Goal: Information Seeking & Learning: Learn about a topic

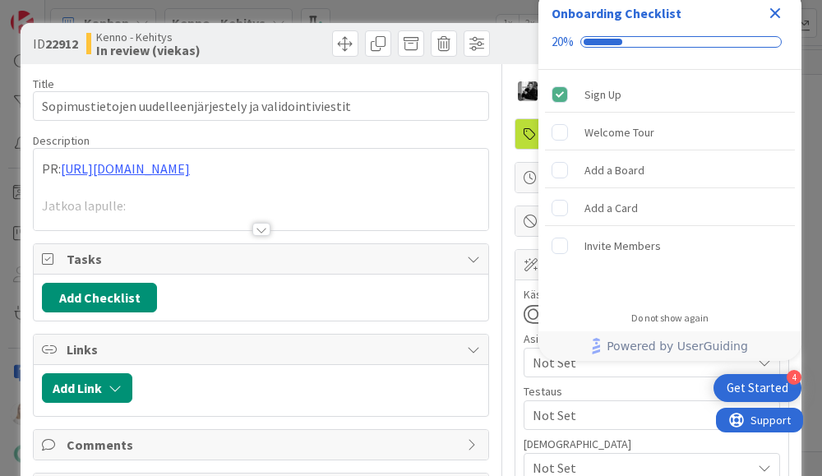
click at [779, 10] on icon "Close Checklist" at bounding box center [775, 13] width 20 height 20
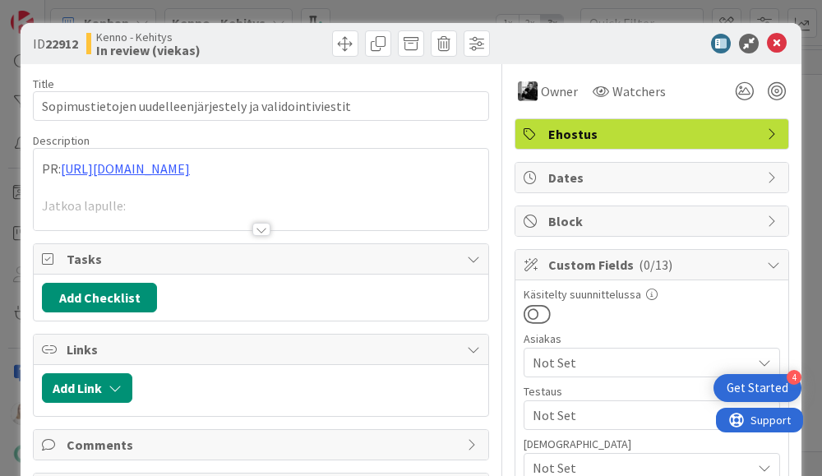
click at [257, 229] on div at bounding box center [261, 229] width 18 height 13
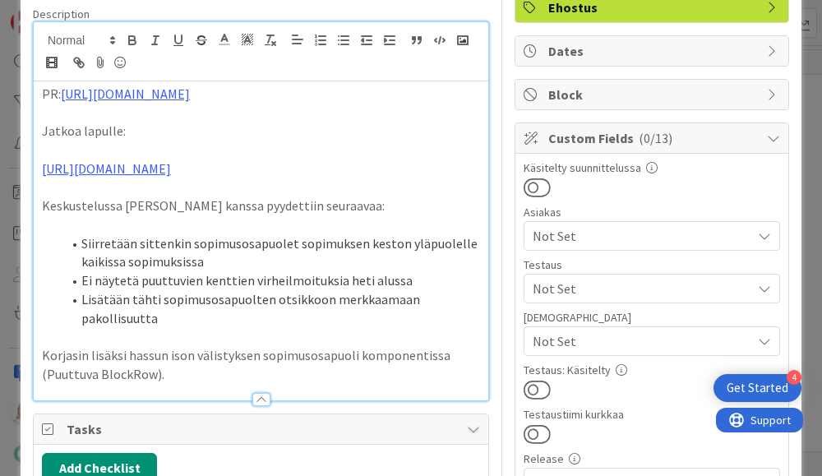
scroll to position [127, 0]
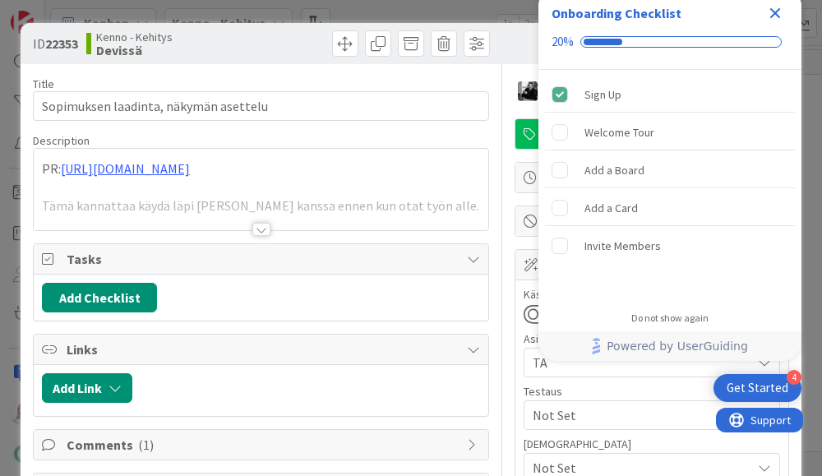
click at [771, 14] on icon "Close Checklist" at bounding box center [775, 13] width 11 height 11
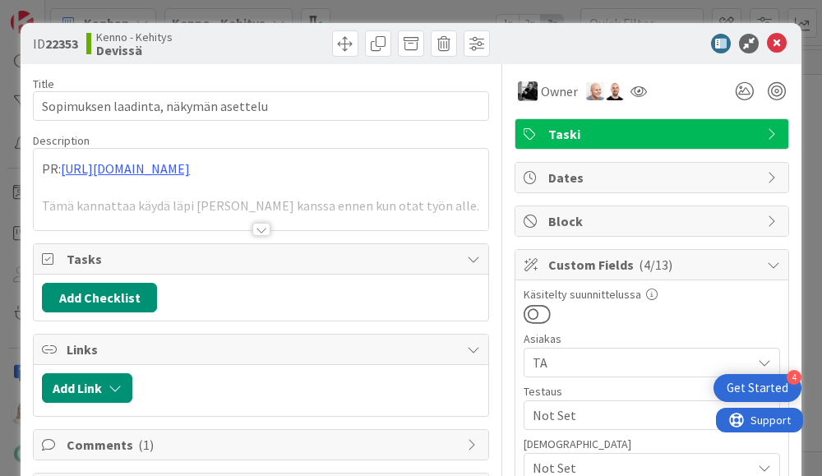
click at [260, 229] on div at bounding box center [261, 229] width 18 height 13
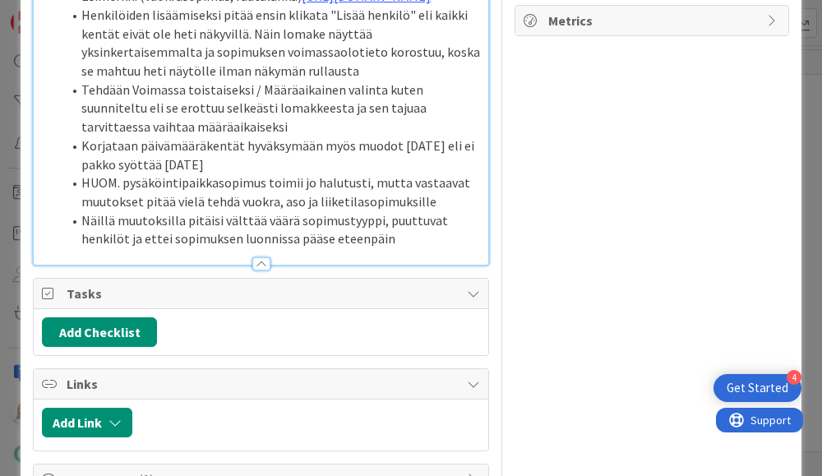
scroll to position [983, 0]
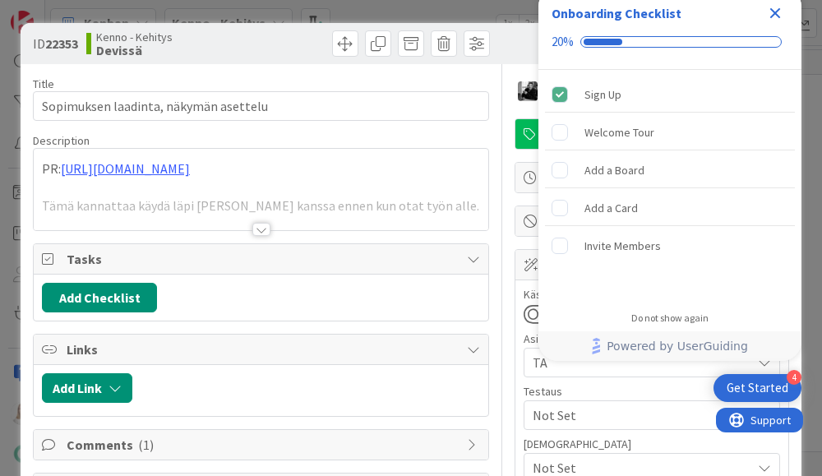
click at [777, 12] on icon "Close Checklist" at bounding box center [775, 13] width 20 height 20
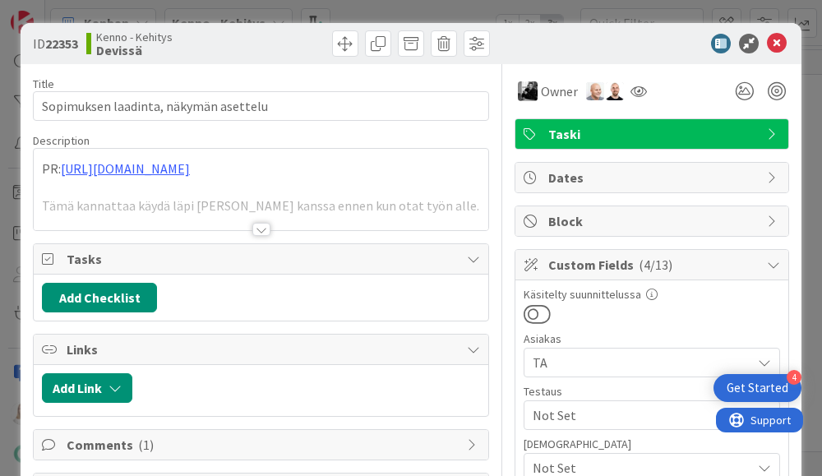
click at [261, 223] on div at bounding box center [261, 229] width 18 height 13
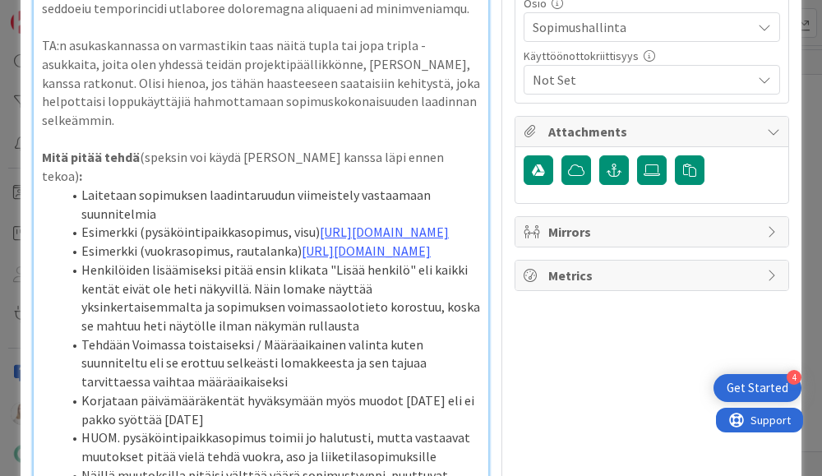
scroll to position [827, 0]
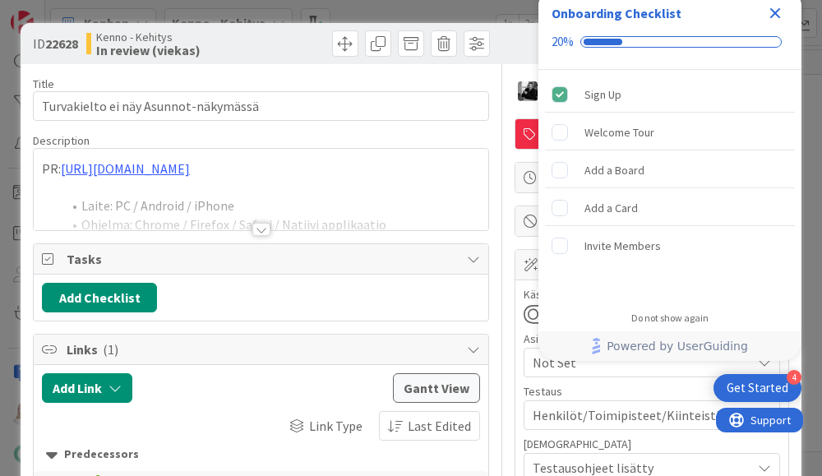
click at [776, 10] on icon "Close Checklist" at bounding box center [775, 13] width 11 height 11
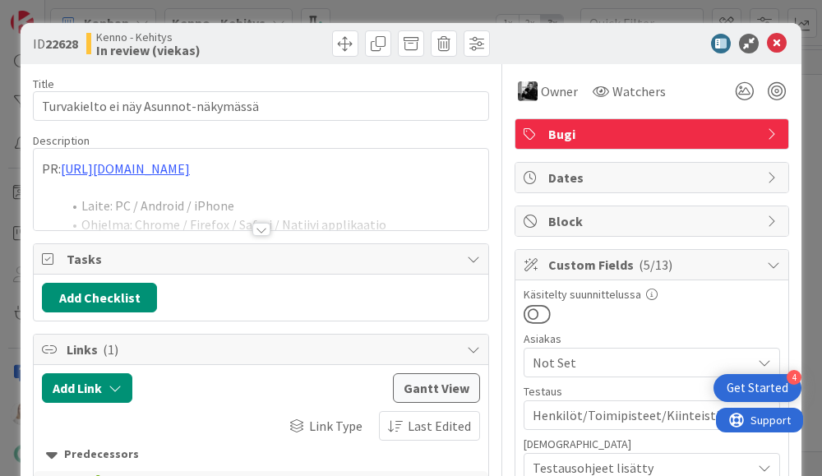
click at [262, 223] on div at bounding box center [261, 229] width 18 height 13
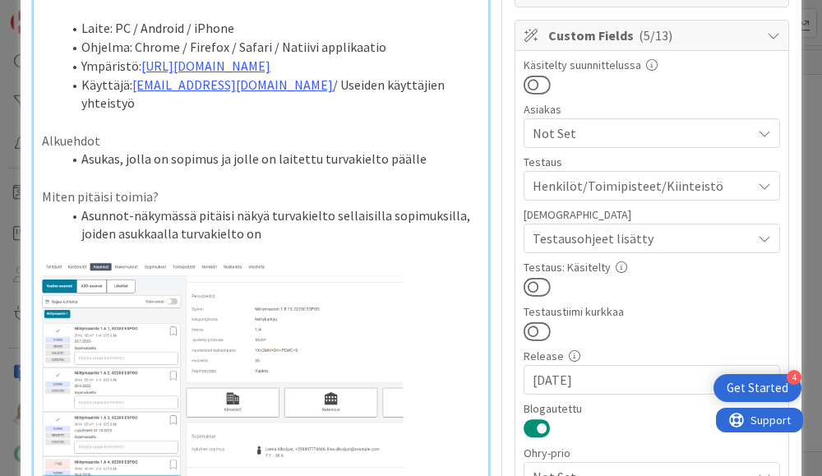
scroll to position [168, 0]
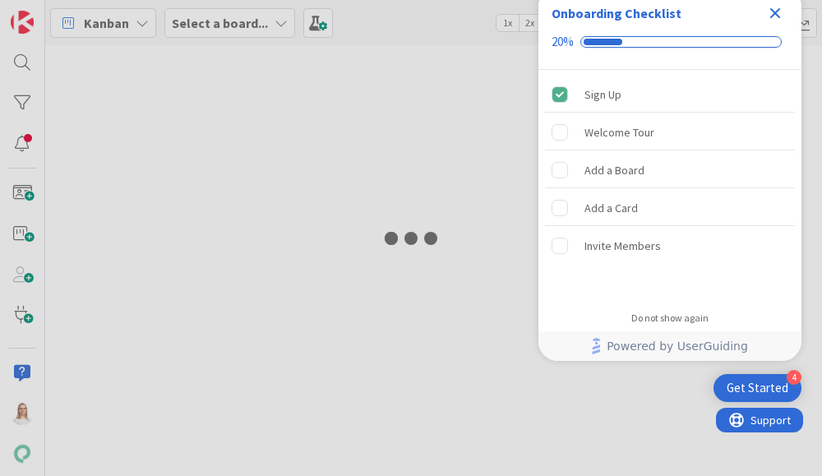
click at [780, 13] on icon "Close Checklist" at bounding box center [775, 13] width 20 height 20
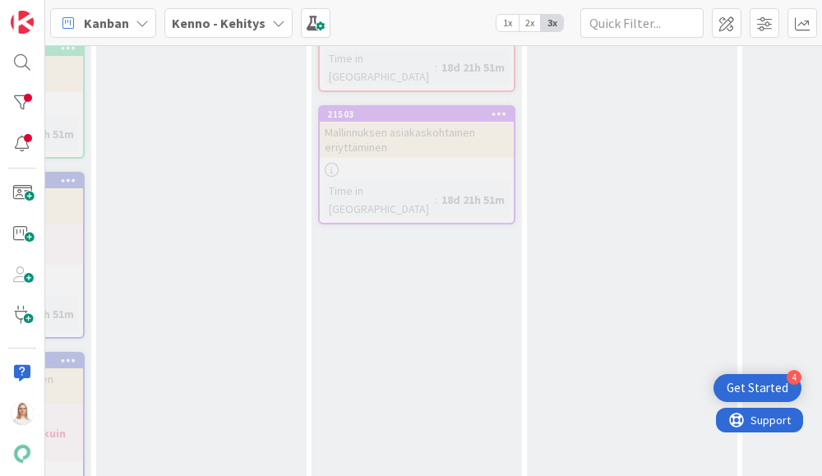
scroll to position [9476, 220]
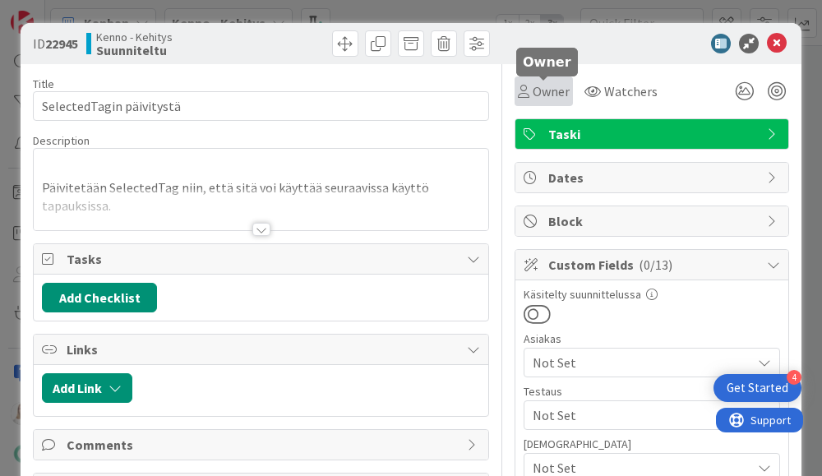
click at [555, 95] on span "Owner" at bounding box center [550, 91] width 37 height 20
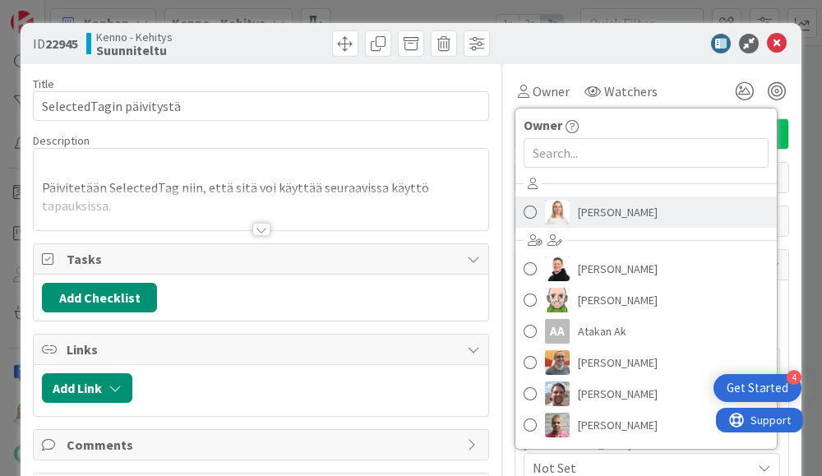
click at [601, 210] on span "[PERSON_NAME]" at bounding box center [618, 212] width 80 height 25
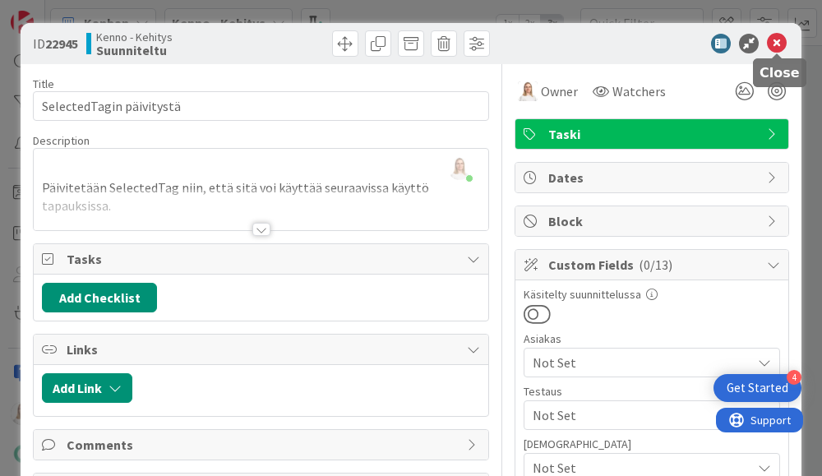
click at [773, 48] on icon at bounding box center [777, 44] width 20 height 20
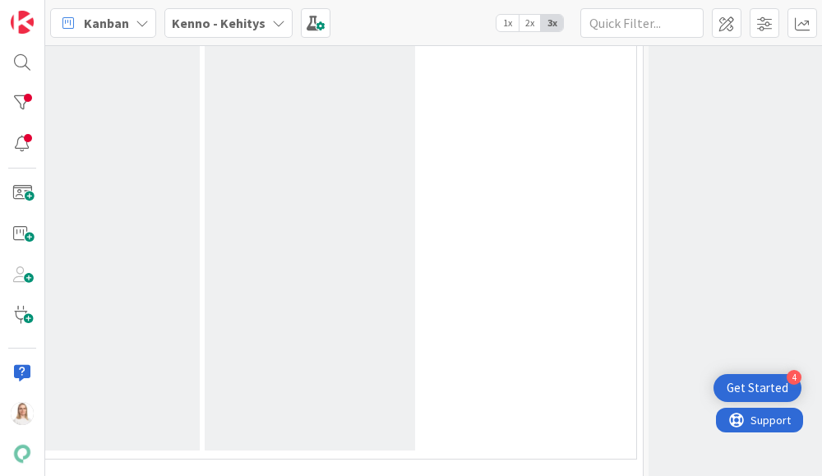
scroll to position [9565, 762]
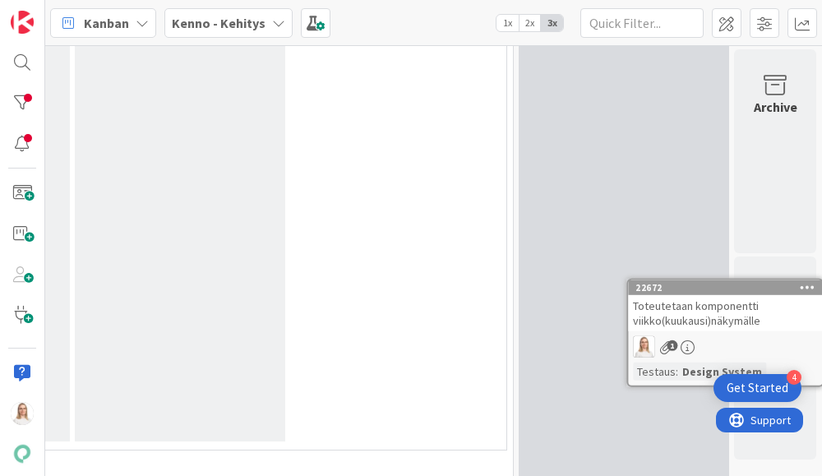
drag, startPoint x: 518, startPoint y: 232, endPoint x: 546, endPoint y: 238, distance: 28.7
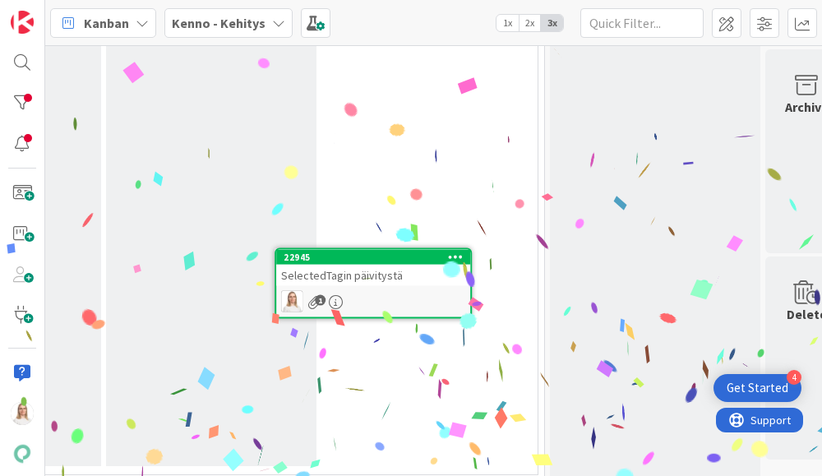
scroll to position [9549, 857]
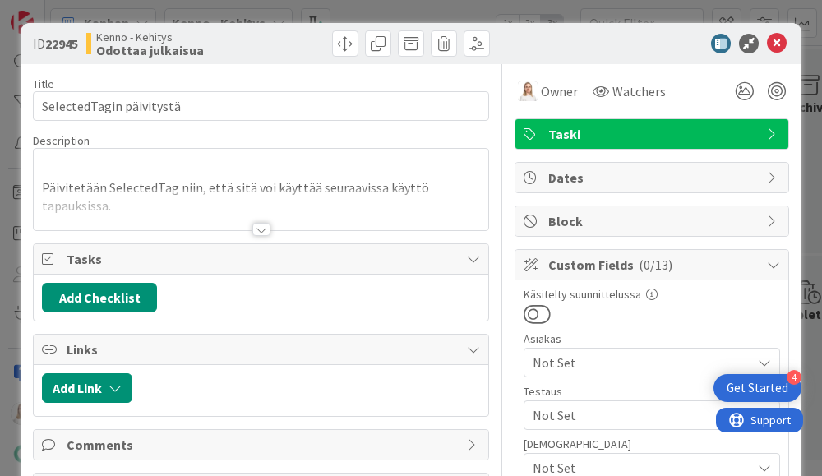
click at [605, 132] on span "Taski" at bounding box center [653, 134] width 210 height 20
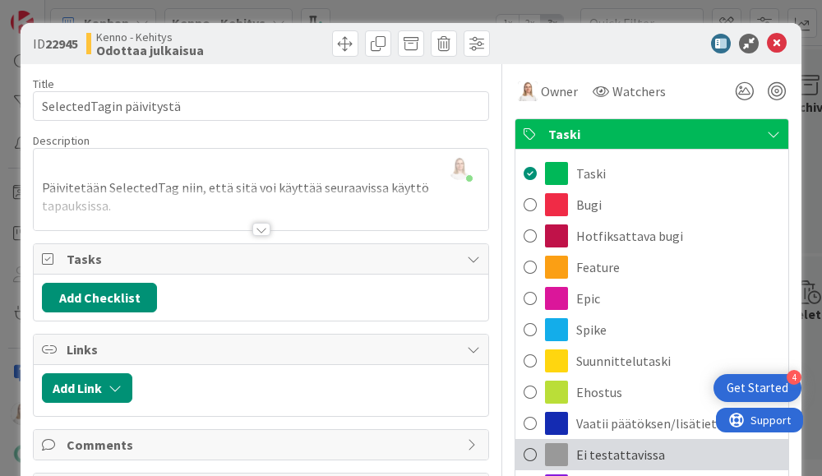
click at [595, 444] on span "Ei testattavissa" at bounding box center [620, 454] width 89 height 20
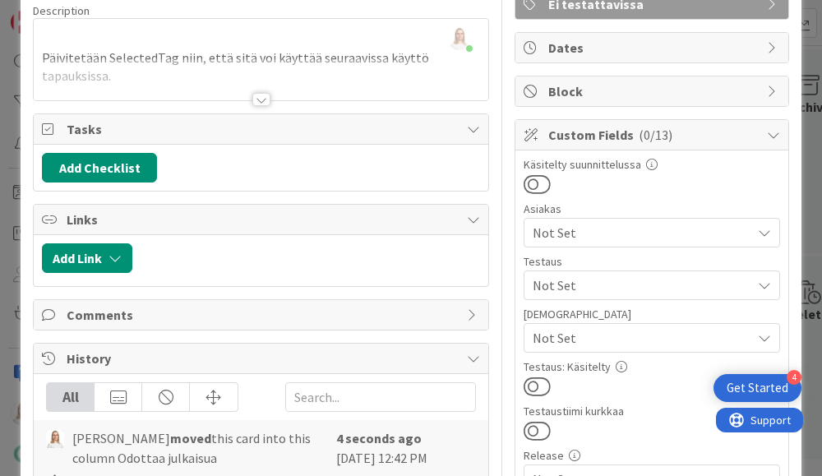
scroll to position [191, 0]
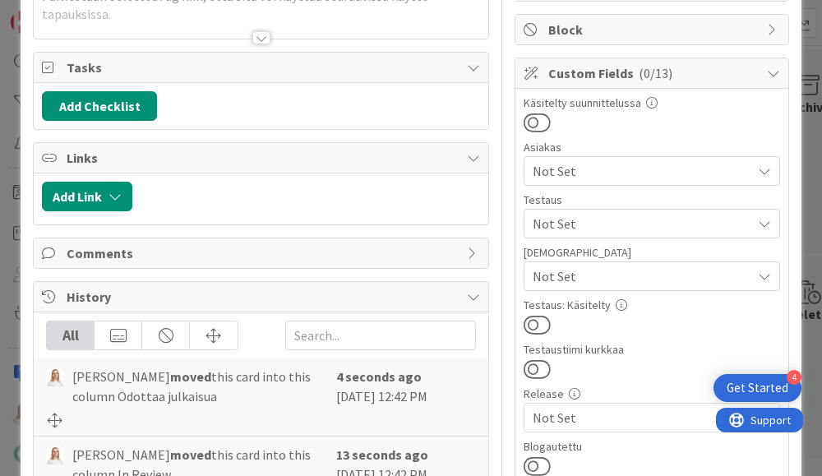
click at [586, 220] on span "Not Set" at bounding box center [641, 224] width 219 height 20
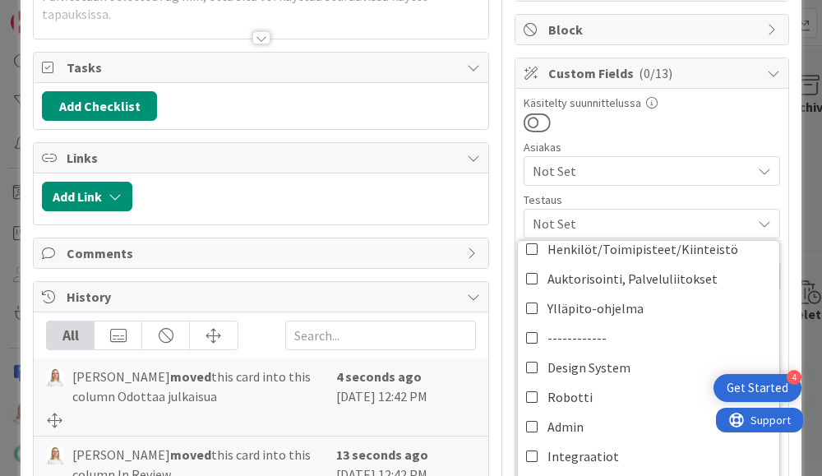
scroll to position [656, 0]
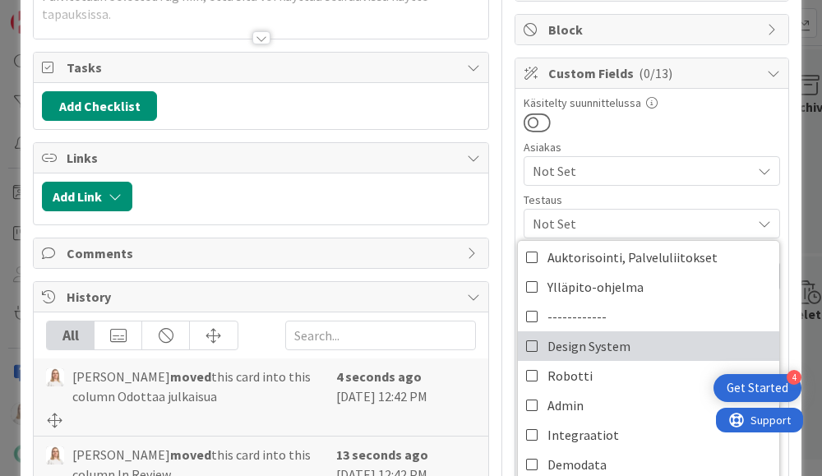
click at [583, 338] on span "Design System" at bounding box center [588, 346] width 83 height 25
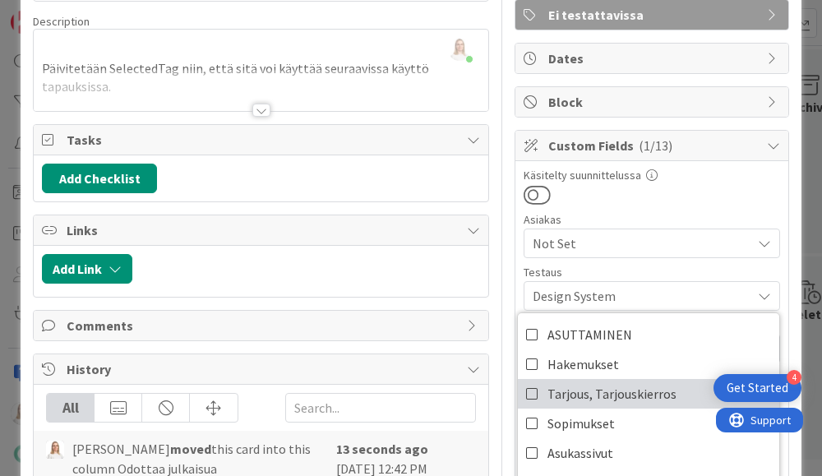
scroll to position [117, 0]
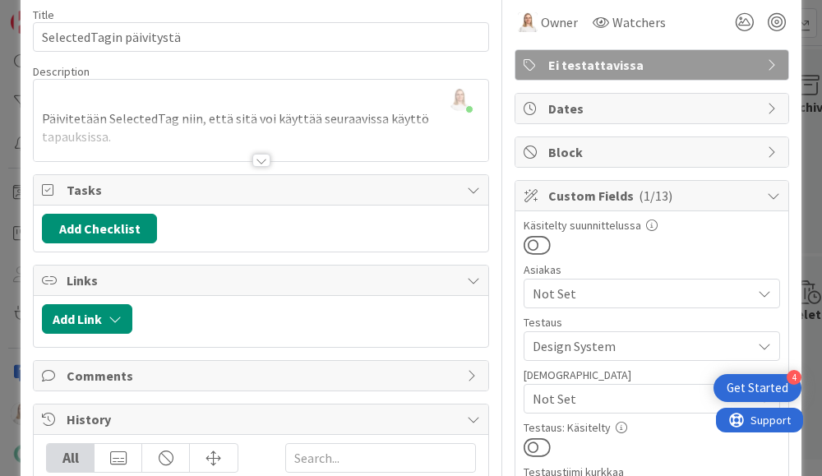
scroll to position [49, 0]
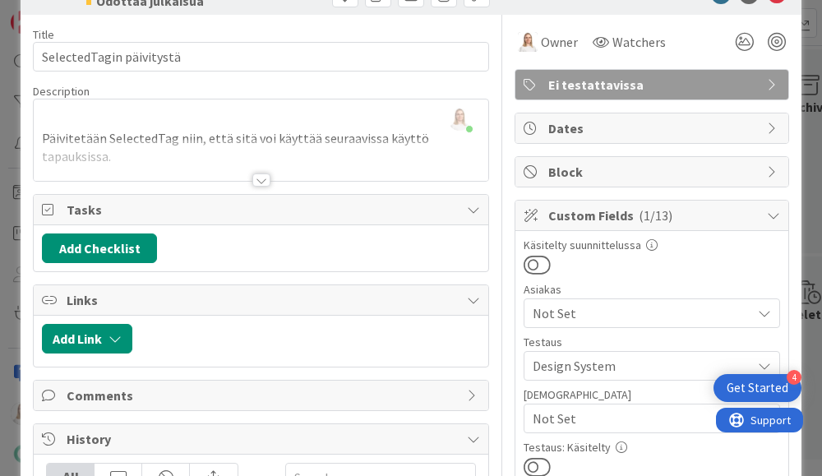
click at [261, 178] on div at bounding box center [261, 179] width 18 height 13
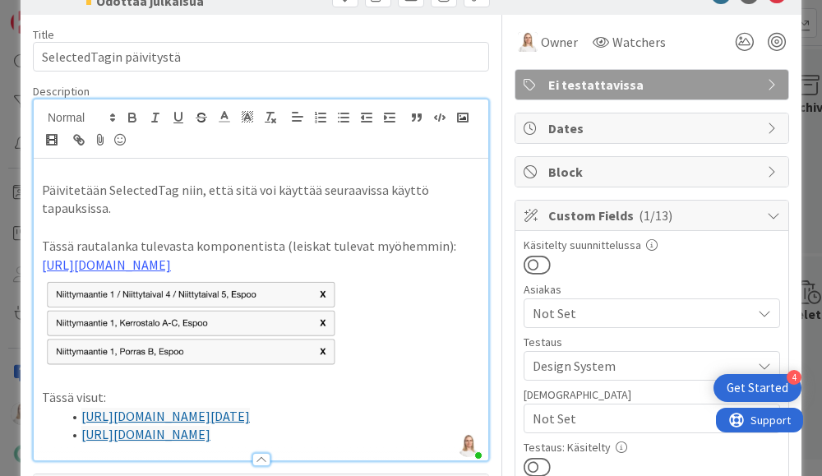
click at [43, 184] on p "Päivitetään SelectedTag niin, että sitä voi käyttää seuraavissa käyttö tapauksi…" at bounding box center [261, 199] width 438 height 37
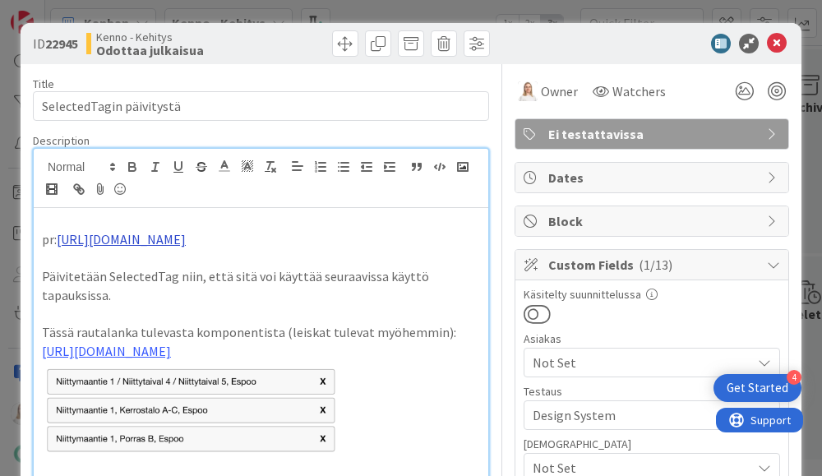
scroll to position [0, 0]
click at [772, 46] on icon at bounding box center [777, 44] width 20 height 20
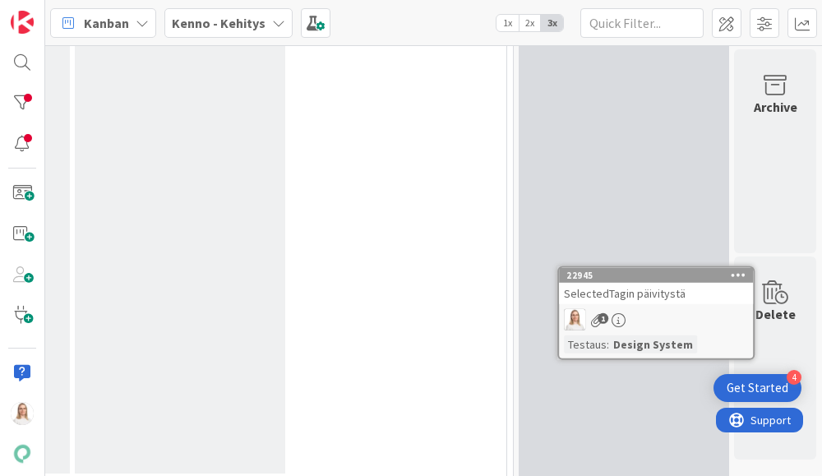
scroll to position [9542, 890]
drag, startPoint x: 417, startPoint y: 239, endPoint x: 444, endPoint y: 239, distance: 27.1
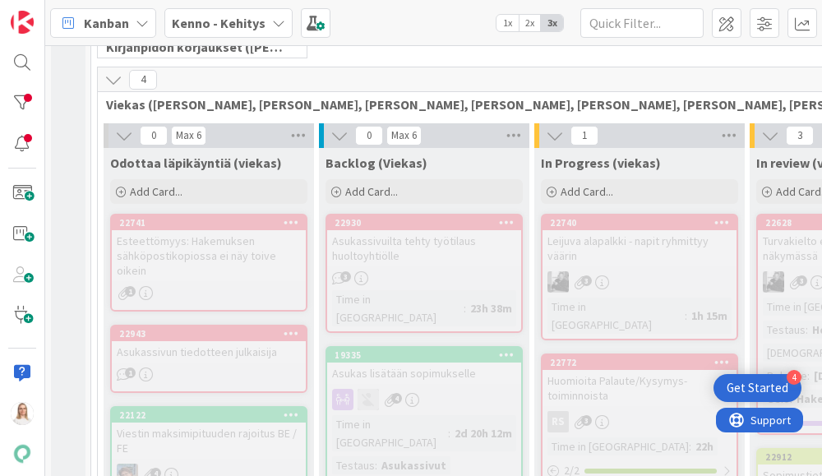
scroll to position [332, 0]
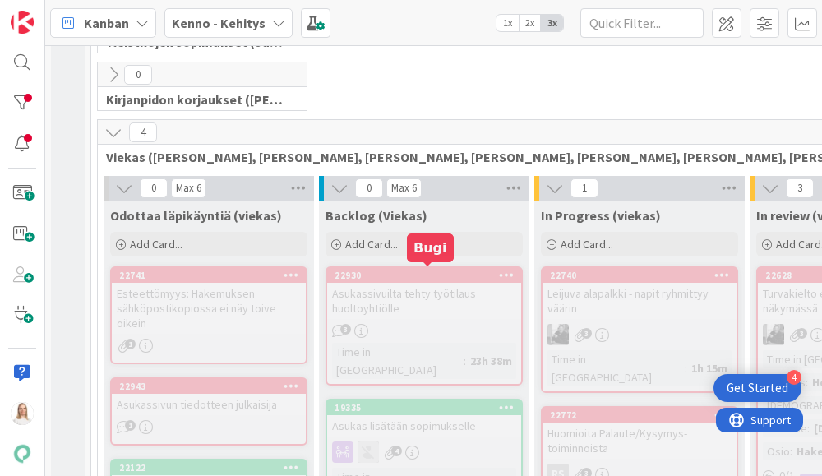
click at [431, 276] on div "22930" at bounding box center [427, 275] width 187 height 12
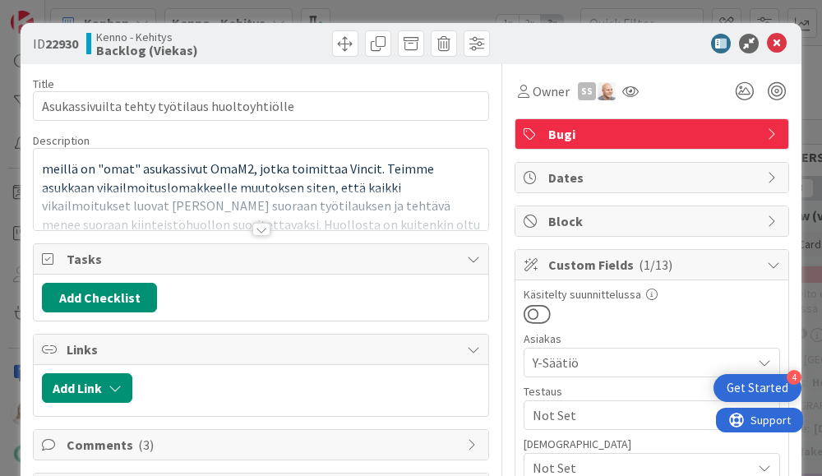
click at [261, 228] on div at bounding box center [261, 229] width 18 height 13
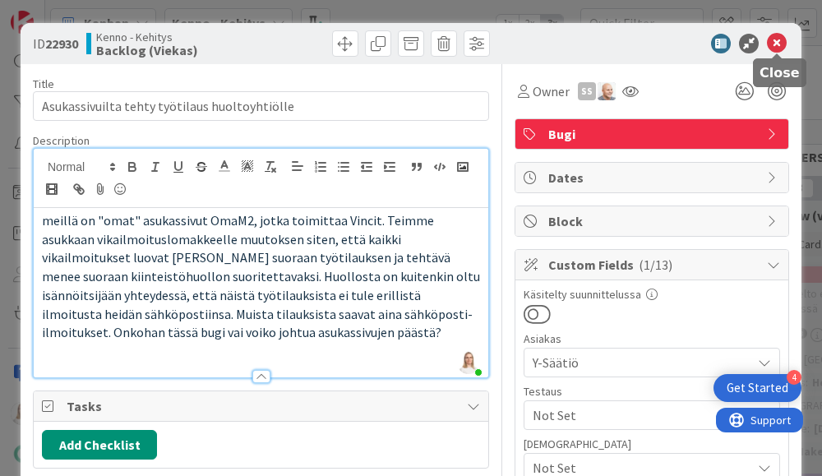
click at [773, 45] on icon at bounding box center [777, 44] width 20 height 20
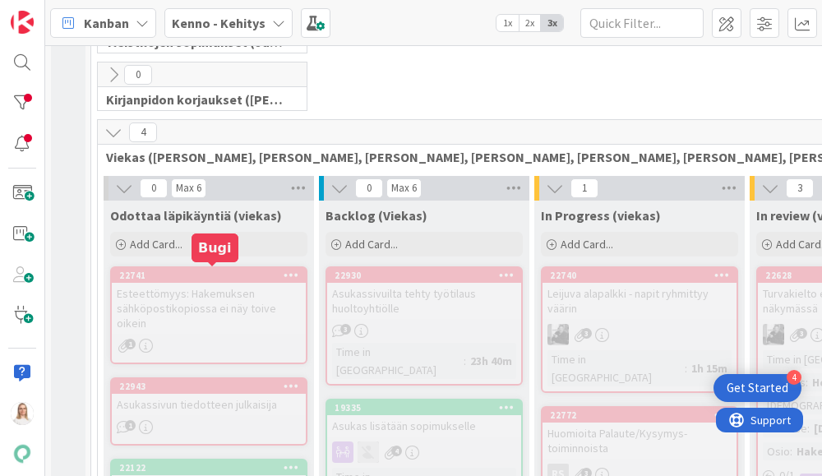
click at [213, 272] on div "22741" at bounding box center [212, 275] width 187 height 12
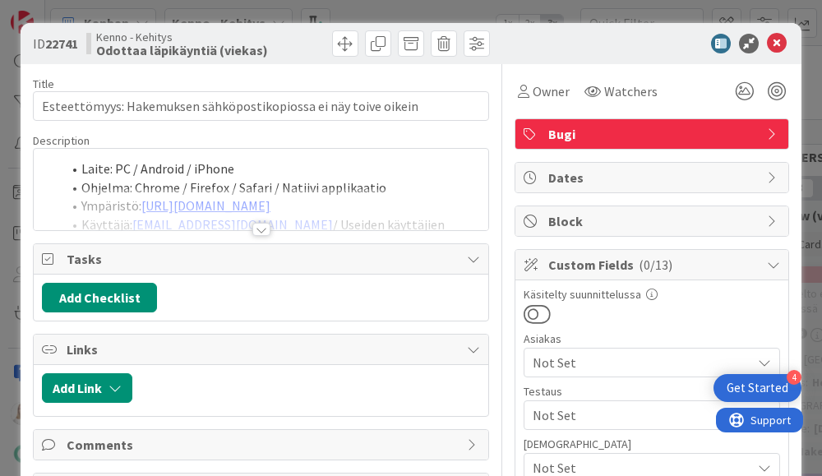
click at [265, 230] on div at bounding box center [261, 229] width 18 height 13
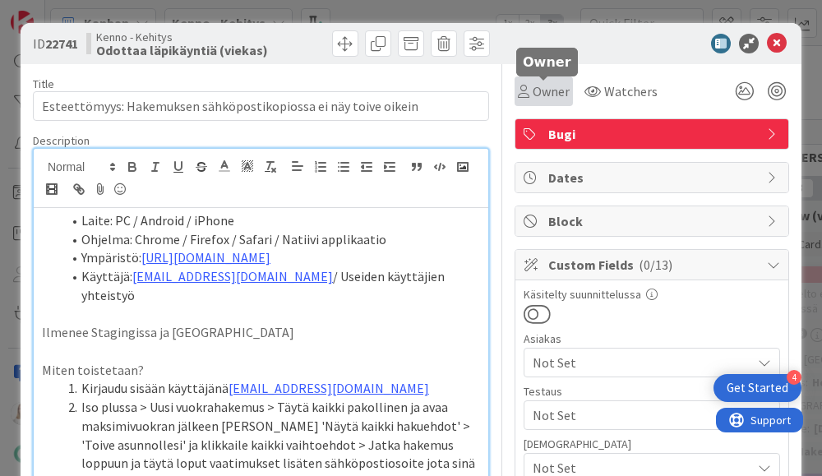
click at [554, 89] on span "Owner" at bounding box center [550, 91] width 37 height 20
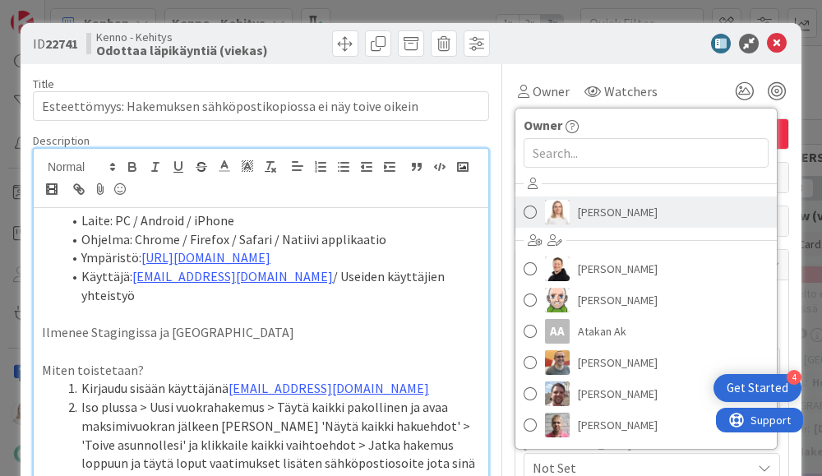
click at [595, 214] on span "[PERSON_NAME]" at bounding box center [618, 212] width 80 height 25
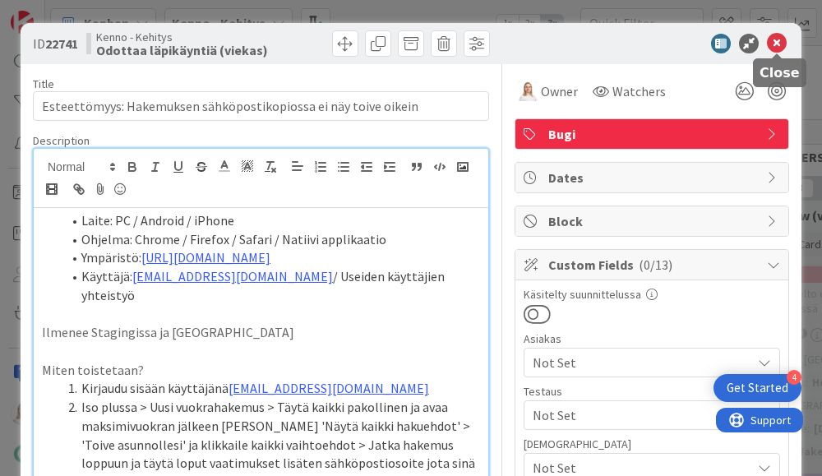
click at [773, 43] on icon at bounding box center [777, 44] width 20 height 20
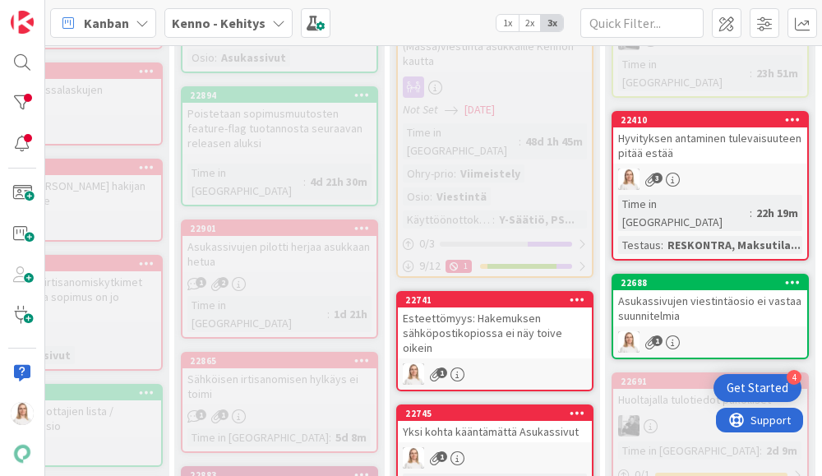
scroll to position [911, 145]
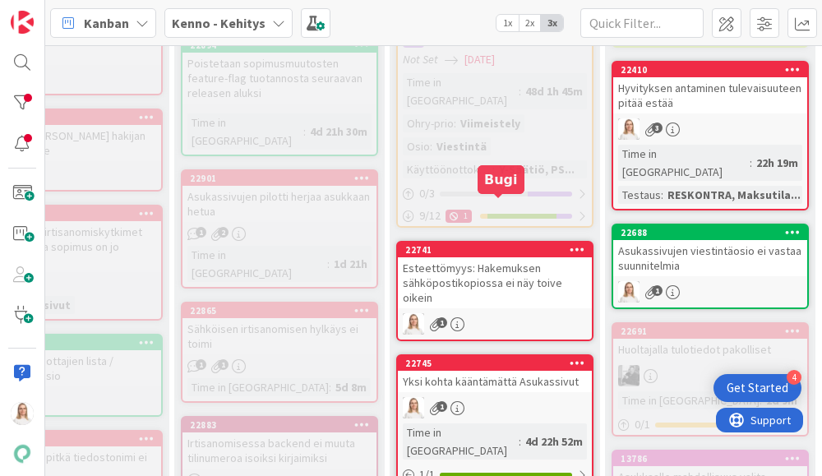
click at [509, 244] on div "22741" at bounding box center [498, 250] width 187 height 12
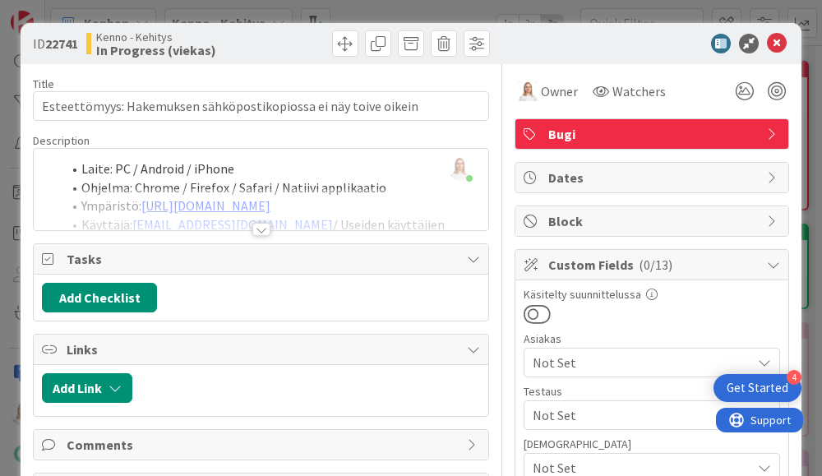
drag, startPoint x: 49, startPoint y: 44, endPoint x: 85, endPoint y: 44, distance: 36.2
click at [85, 44] on div "ID 22741 Kenno - Kehitys In Progress (viekas)" at bounding box center [145, 43] width 224 height 26
copy span "22741"
click at [263, 224] on div at bounding box center [261, 229] width 18 height 13
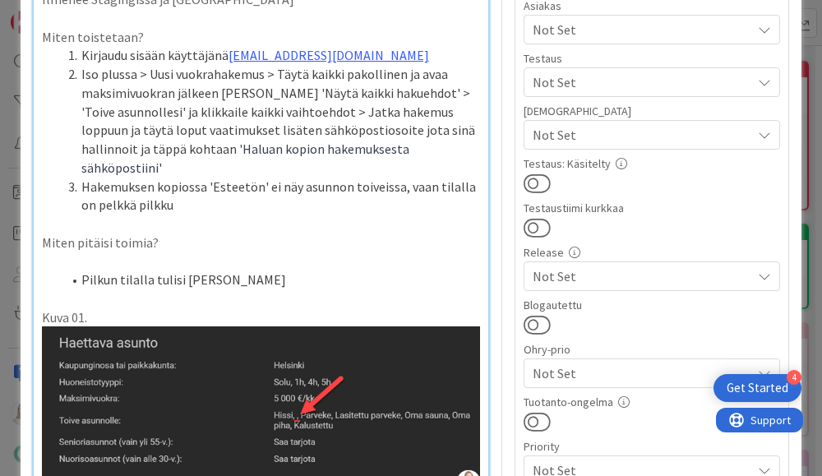
scroll to position [355, 0]
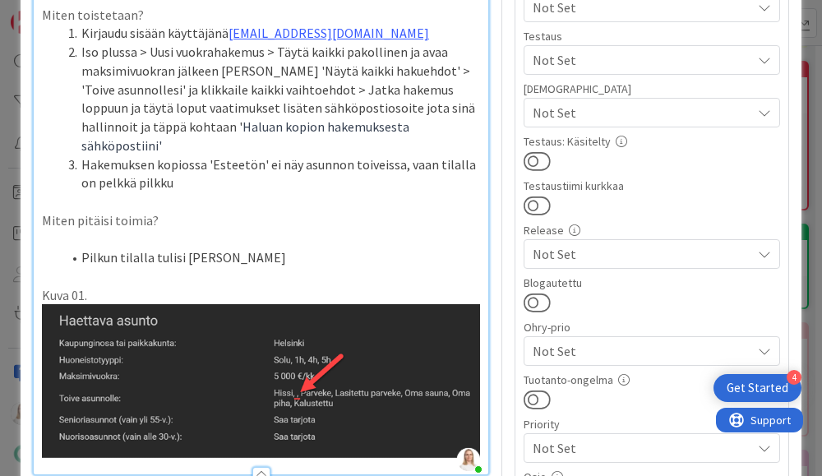
drag, startPoint x: 61, startPoint y: 275, endPoint x: 178, endPoint y: 274, distance: 117.5
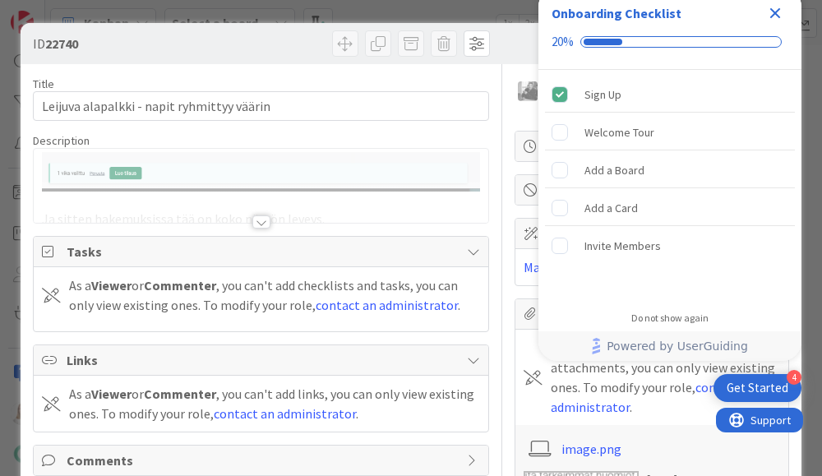
click at [777, 7] on icon "Close Checklist" at bounding box center [775, 13] width 20 height 20
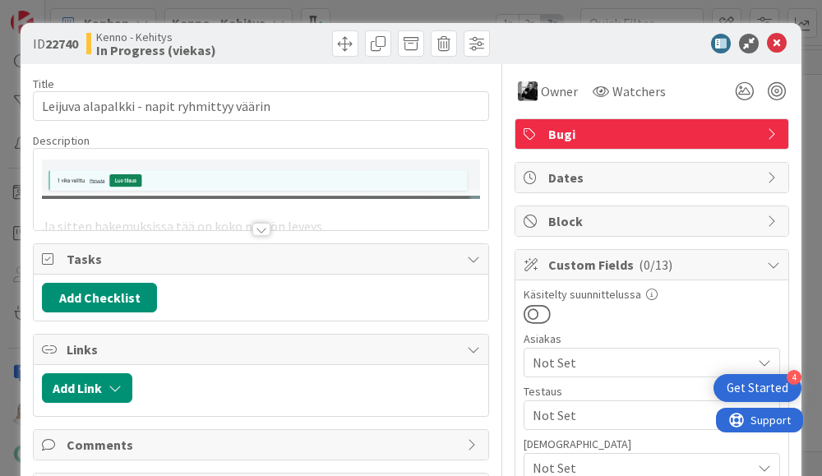
click at [260, 223] on div at bounding box center [261, 229] width 18 height 13
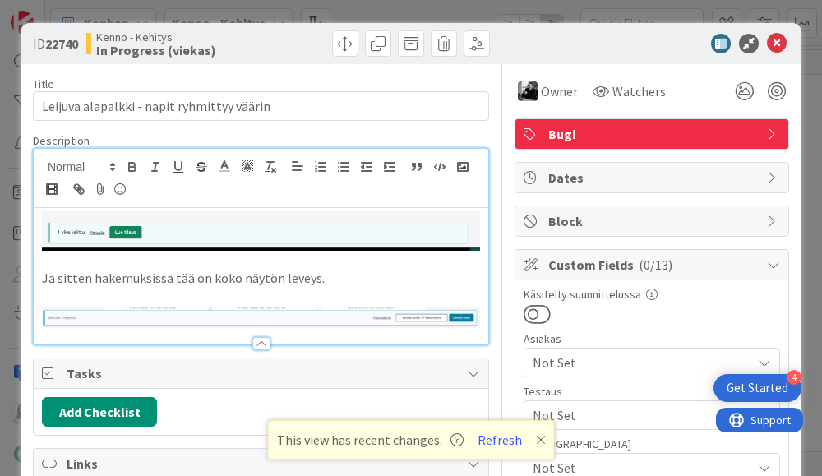
click at [427, 136] on div "Description" at bounding box center [261, 140] width 456 height 15
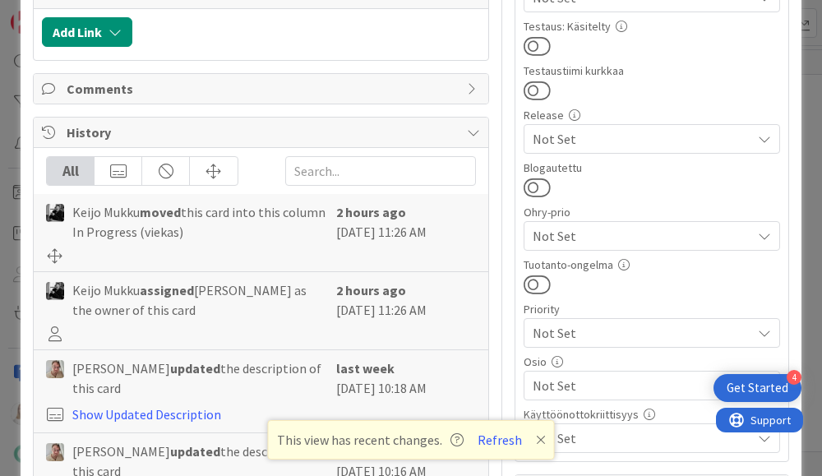
scroll to position [468, 0]
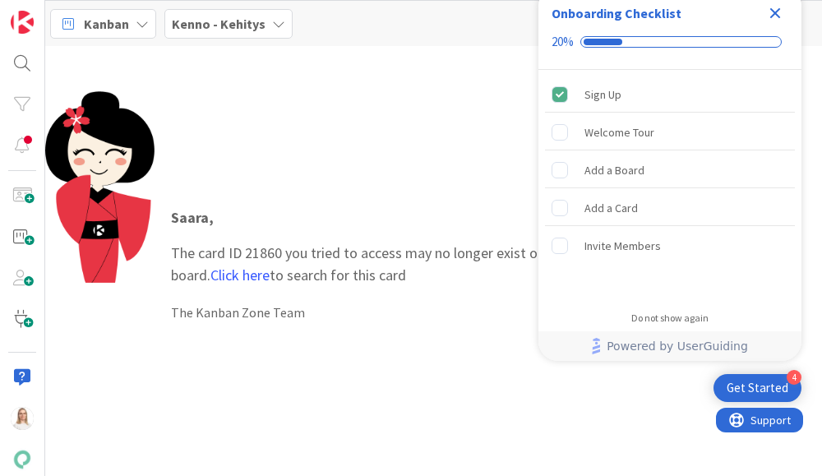
click at [779, 14] on icon "Close Checklist" at bounding box center [775, 13] width 20 height 20
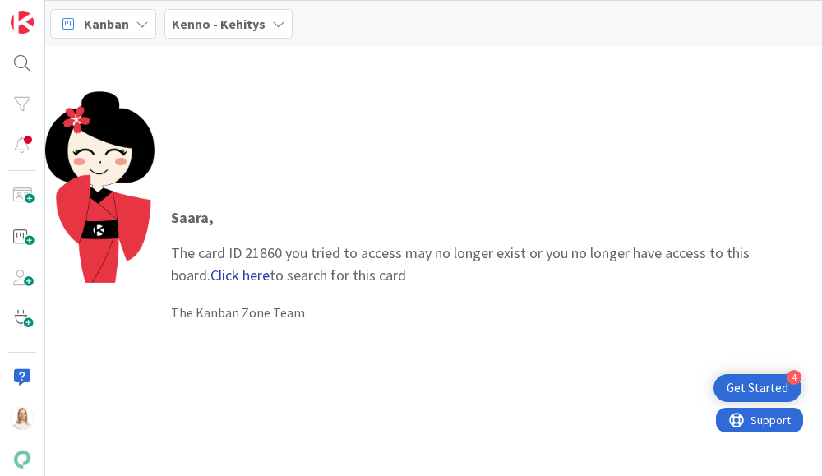
click at [210, 275] on link "Click here" at bounding box center [239, 274] width 59 height 19
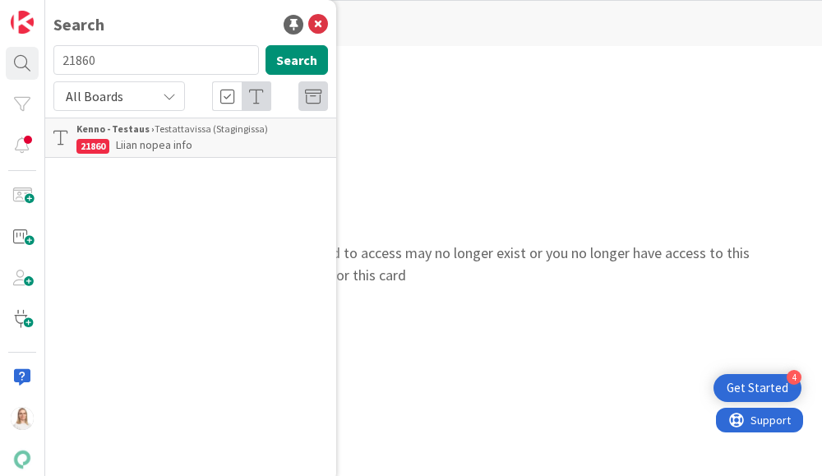
click at [187, 144] on span "Liian nopea info" at bounding box center [154, 144] width 76 height 15
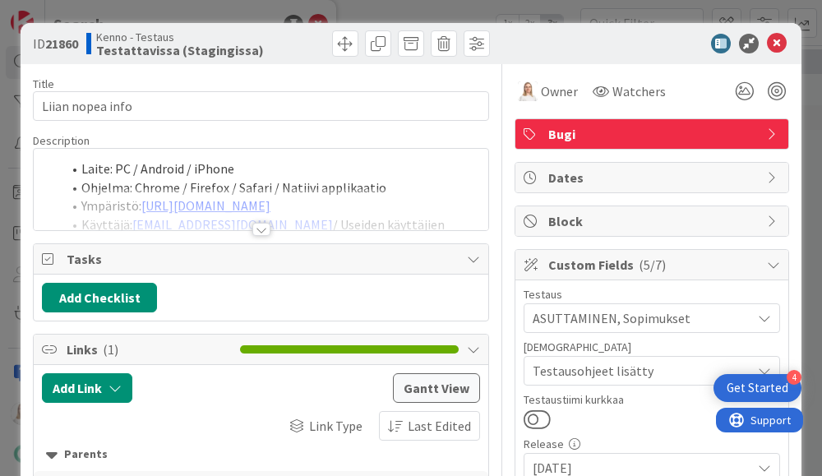
click at [260, 228] on div at bounding box center [261, 229] width 18 height 13
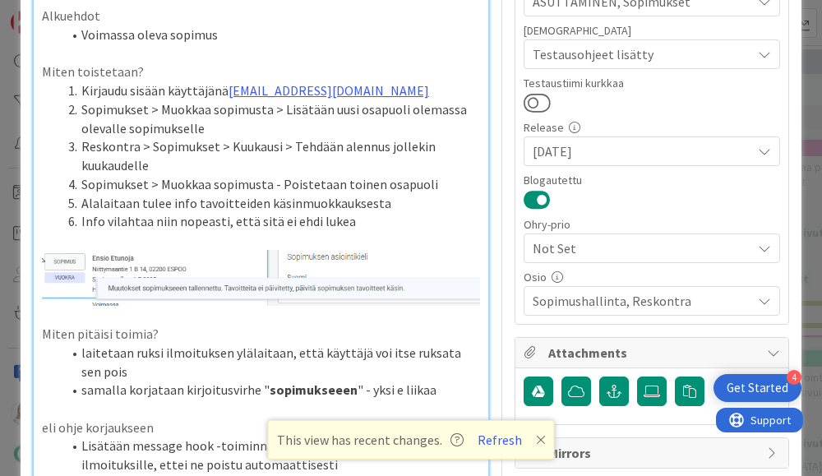
scroll to position [211, 0]
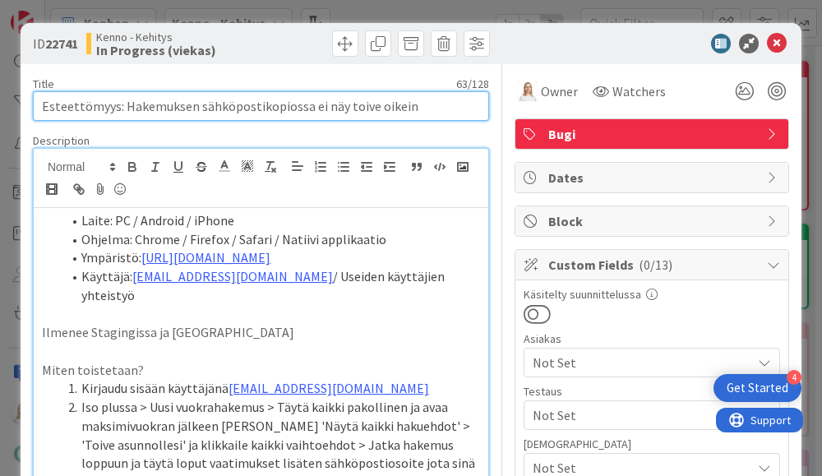
drag, startPoint x: 44, startPoint y: 105, endPoint x: 421, endPoint y: 111, distance: 378.0
click at [421, 111] on input "Esteettömyys: Hakemuksen sähköpostikopiossa ei näy toive oikein" at bounding box center [261, 106] width 456 height 30
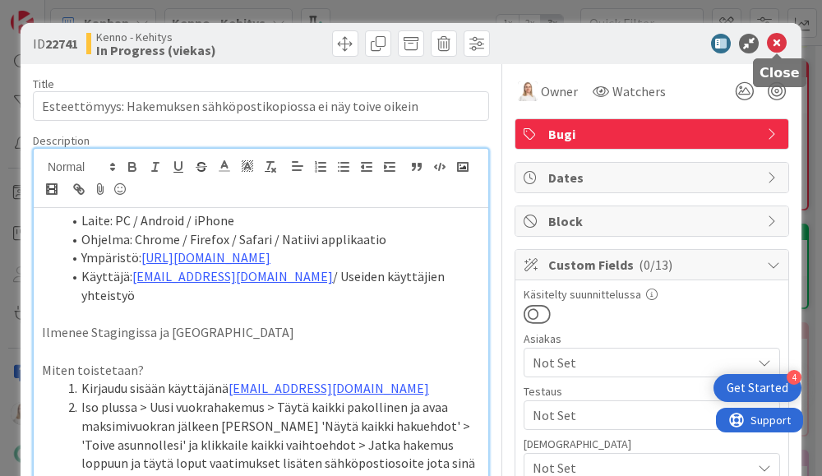
click at [772, 43] on icon at bounding box center [777, 44] width 20 height 20
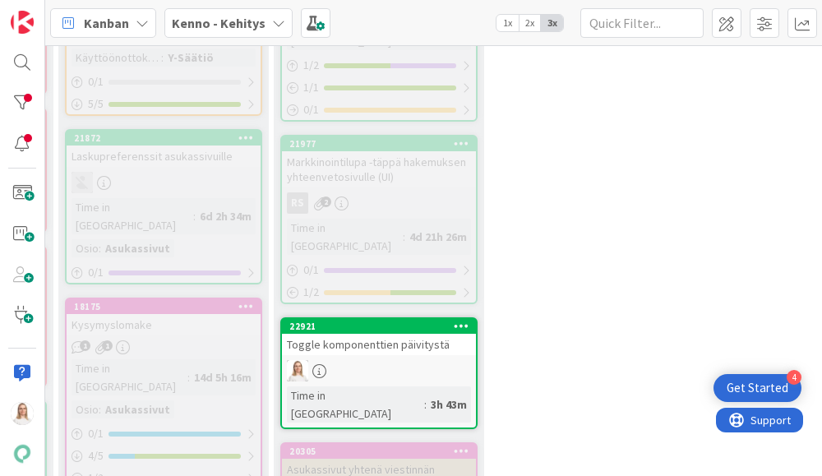
scroll to position [1816, 542]
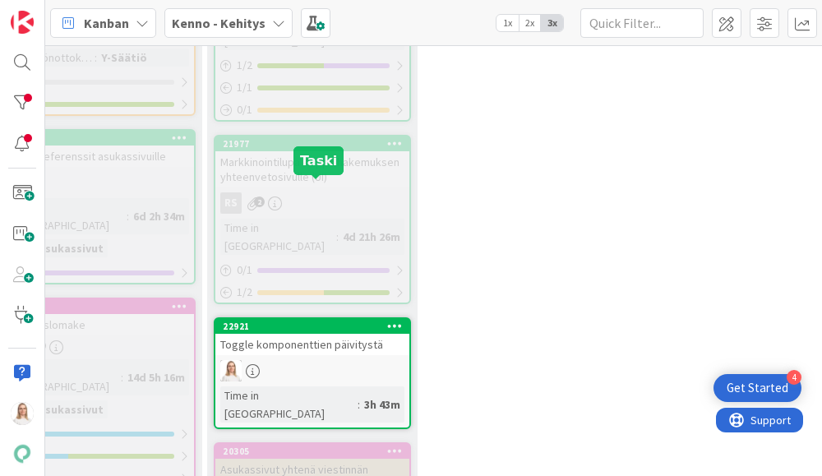
click at [331, 320] on div "22921" at bounding box center [316, 326] width 187 height 12
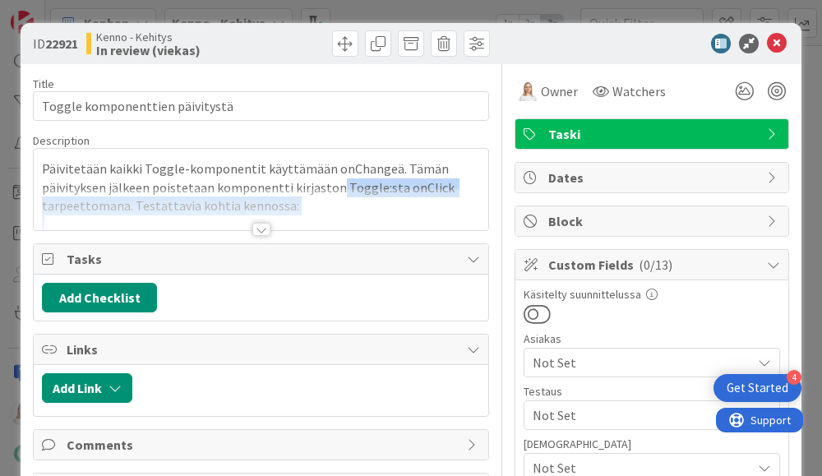
drag, startPoint x: 331, startPoint y: 186, endPoint x: 440, endPoint y: 187, distance: 109.3
click at [440, 187] on div "Description Päivitetään kaikki Toggle-komponentit käyttämään onChangeä. Tämän p…" at bounding box center [261, 182] width 456 height 98
click at [772, 39] on icon at bounding box center [777, 44] width 20 height 20
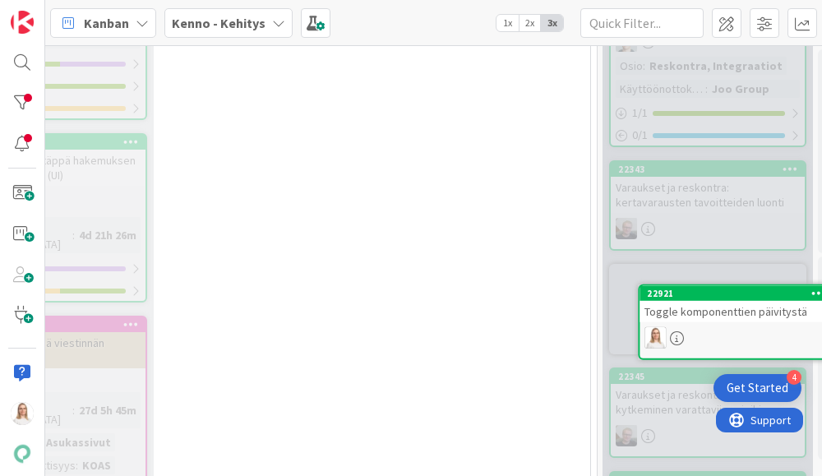
scroll to position [1823, 877]
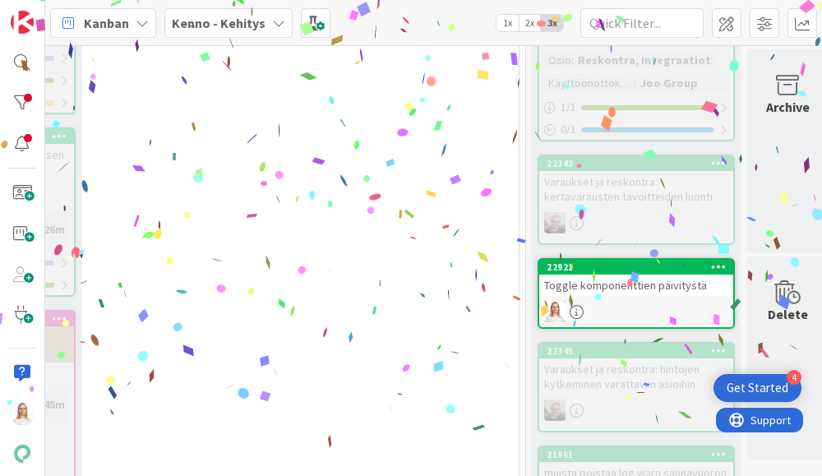
click at [656, 261] on div "22921" at bounding box center [639, 267] width 187 height 12
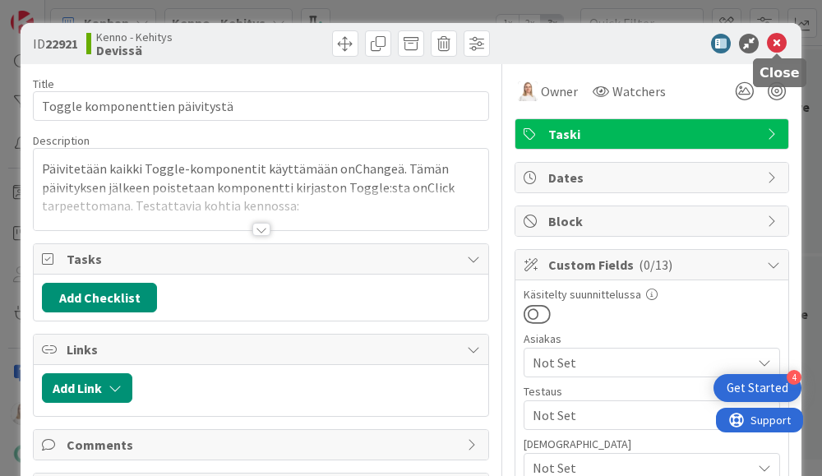
click at [772, 39] on icon at bounding box center [777, 44] width 20 height 20
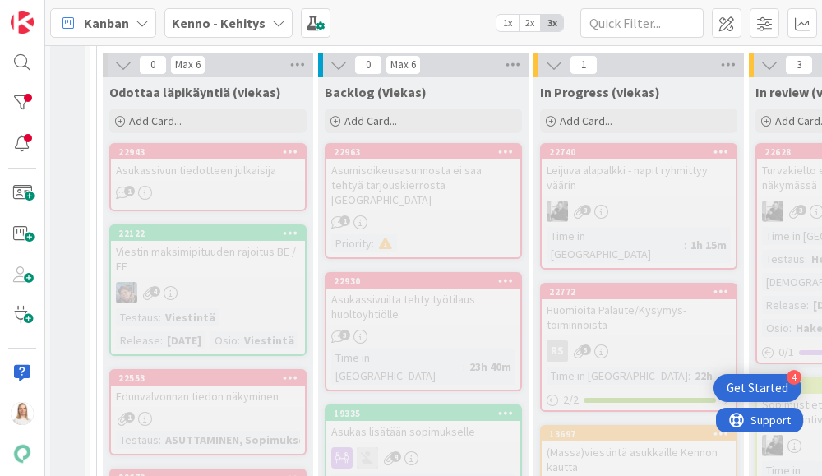
scroll to position [450, 1]
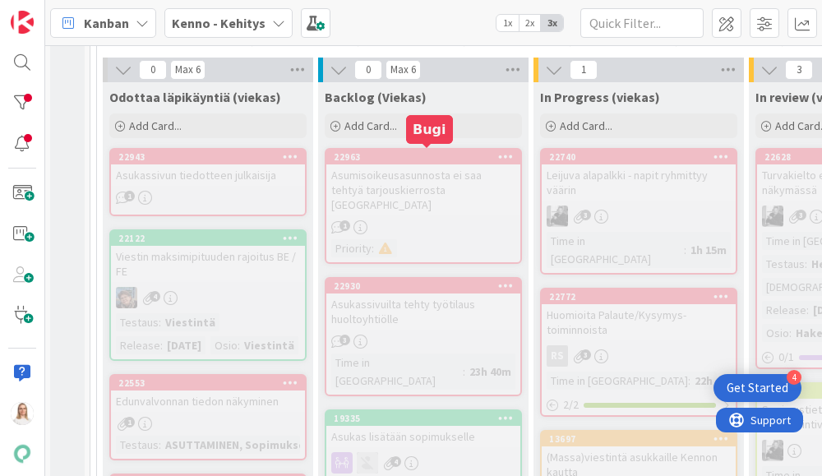
click at [414, 156] on div "22963" at bounding box center [427, 157] width 187 height 12
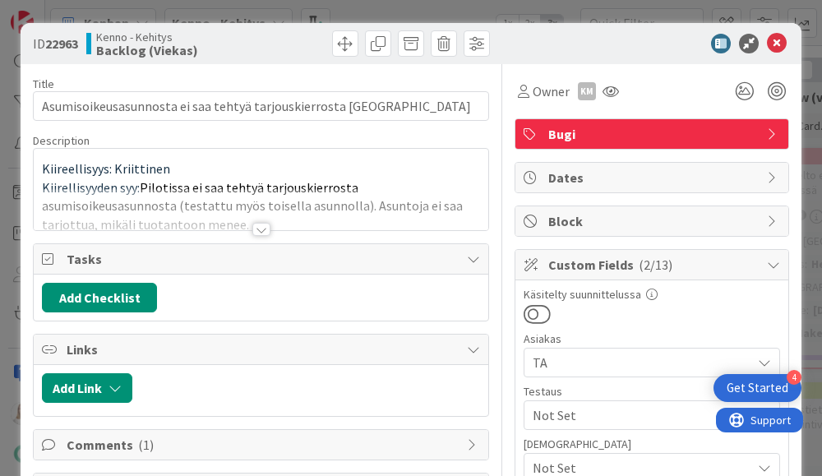
click at [260, 228] on div at bounding box center [261, 229] width 18 height 13
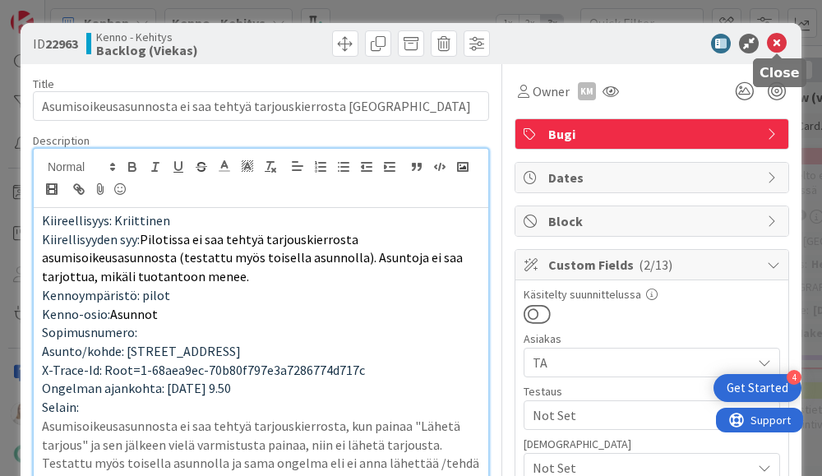
click at [776, 43] on icon at bounding box center [777, 44] width 20 height 20
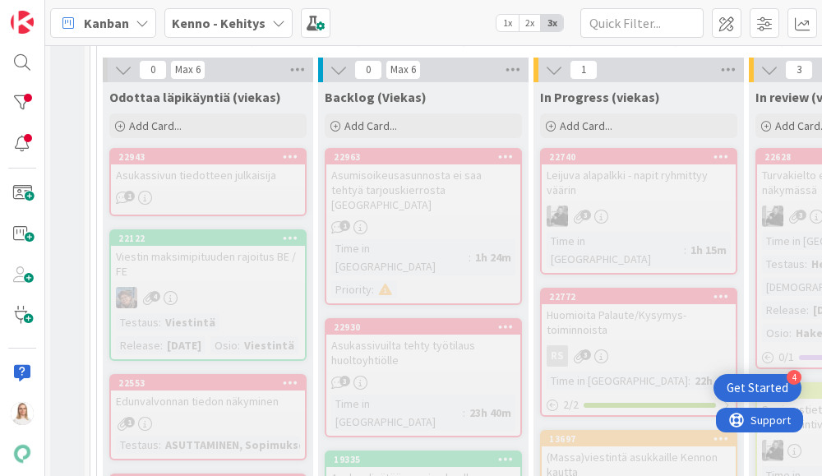
scroll to position [565, 1]
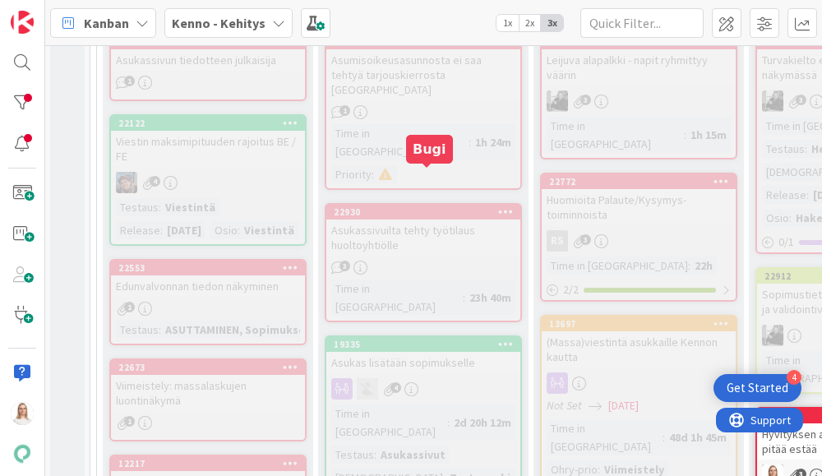
click at [424, 206] on div "22930" at bounding box center [427, 212] width 187 height 12
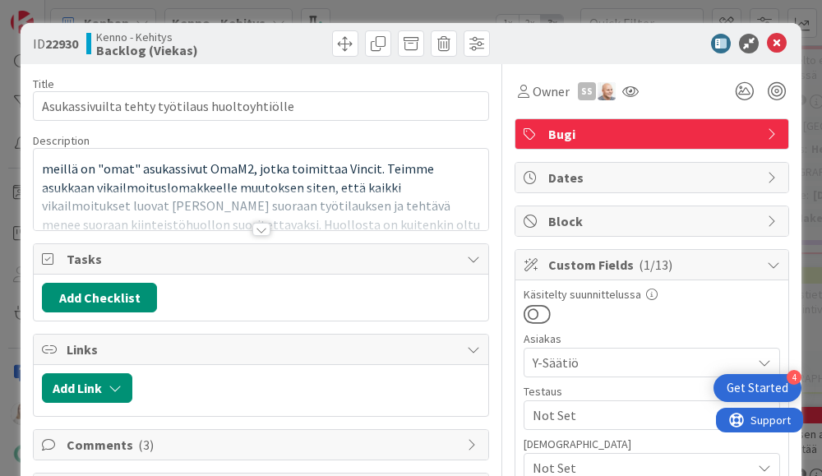
click at [260, 230] on div at bounding box center [261, 229] width 18 height 13
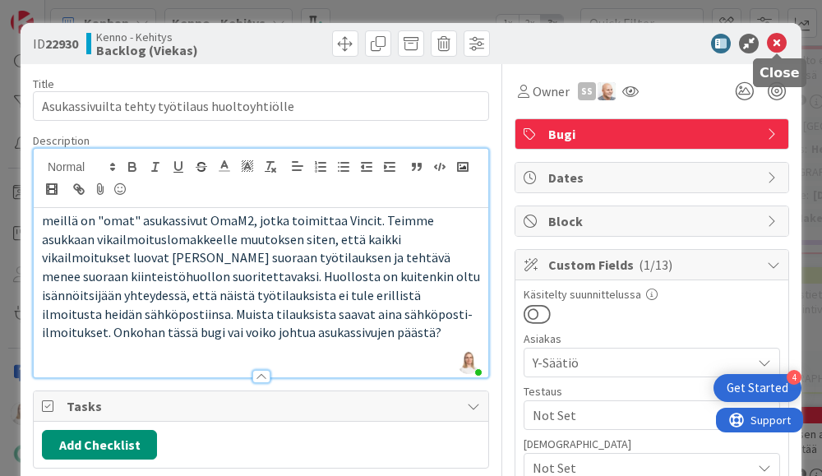
click at [775, 42] on icon at bounding box center [777, 44] width 20 height 20
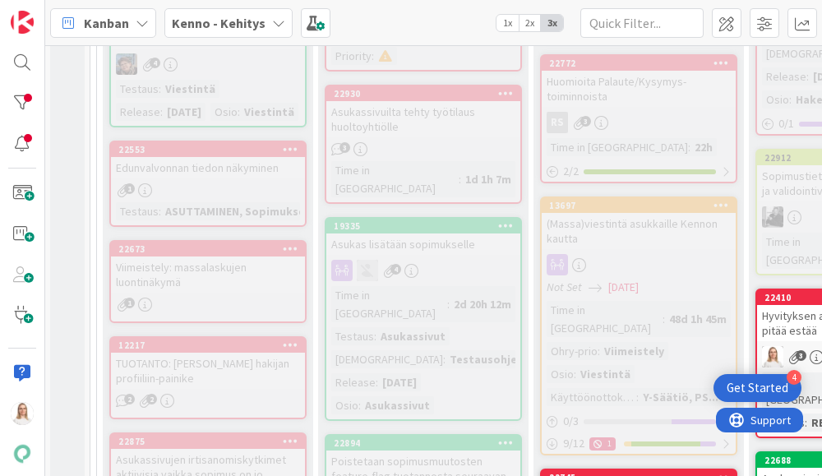
scroll to position [684, 1]
click at [417, 220] on div "19335" at bounding box center [427, 226] width 187 height 12
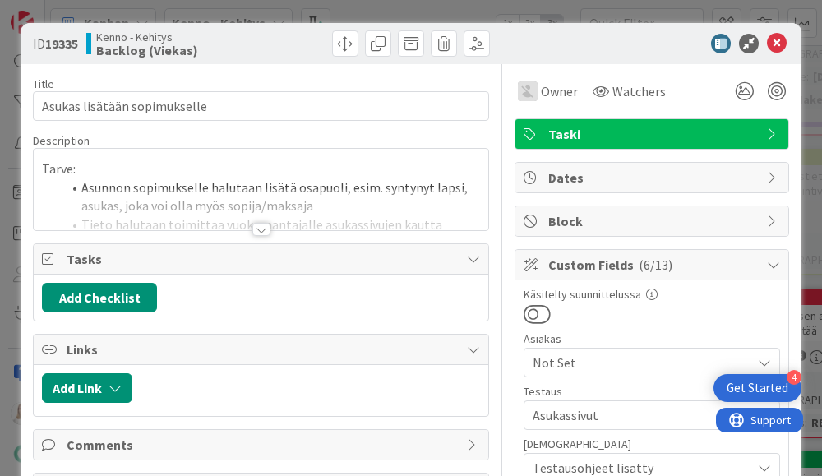
click at [259, 228] on div at bounding box center [261, 229] width 18 height 13
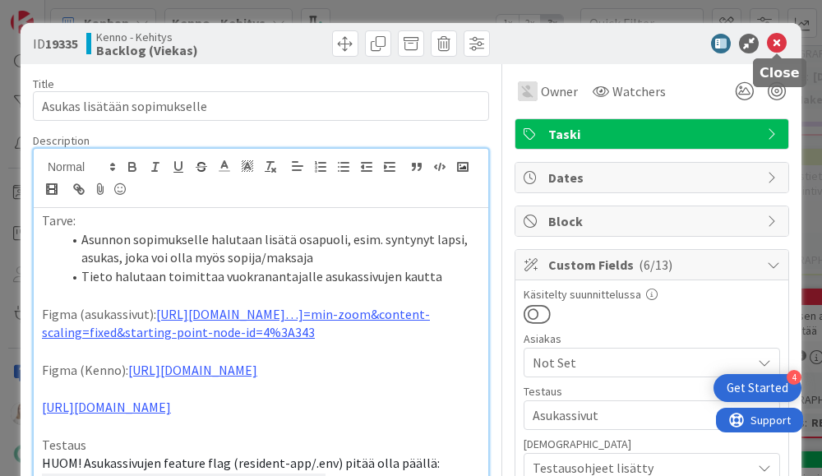
click at [778, 39] on icon at bounding box center [777, 44] width 20 height 20
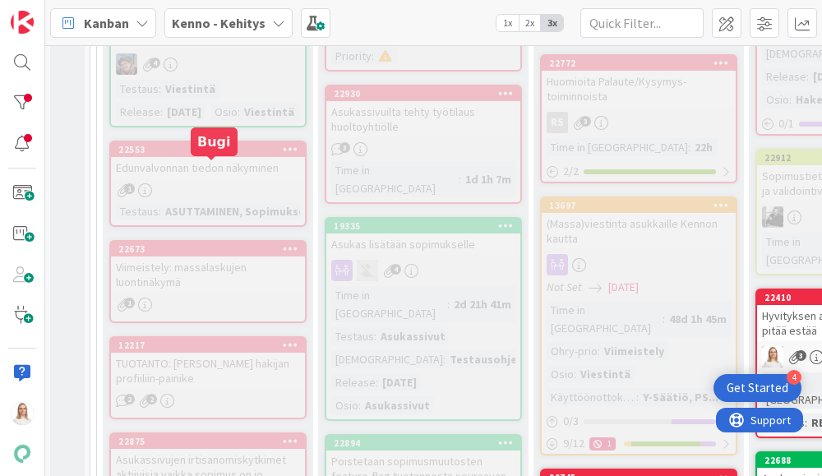
click at [210, 155] on div "22553" at bounding box center [211, 150] width 187 height 12
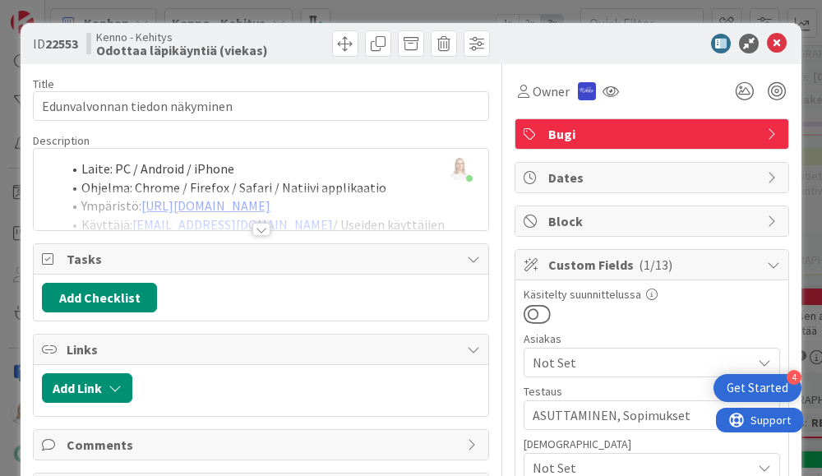
click at [262, 227] on div at bounding box center [261, 229] width 18 height 13
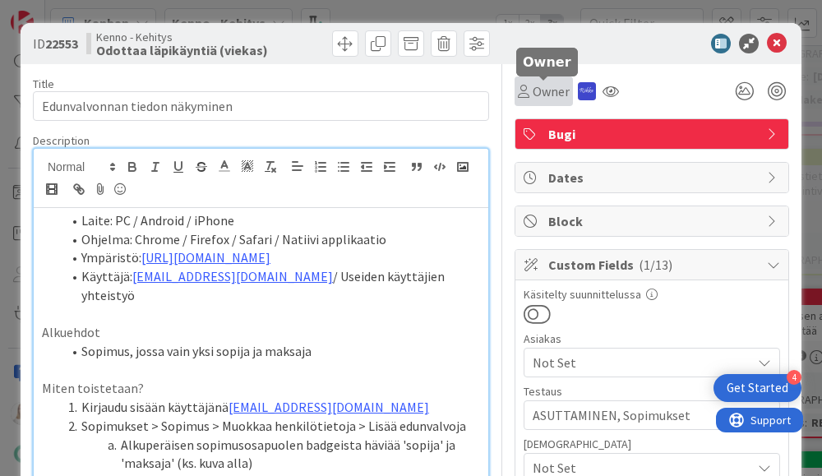
click at [545, 92] on span "Owner" at bounding box center [550, 91] width 37 height 20
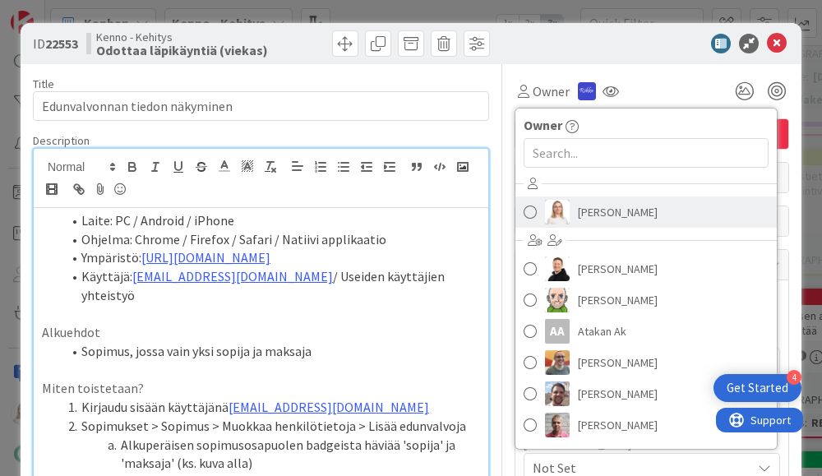
click at [587, 219] on span "[PERSON_NAME]" at bounding box center [618, 212] width 80 height 25
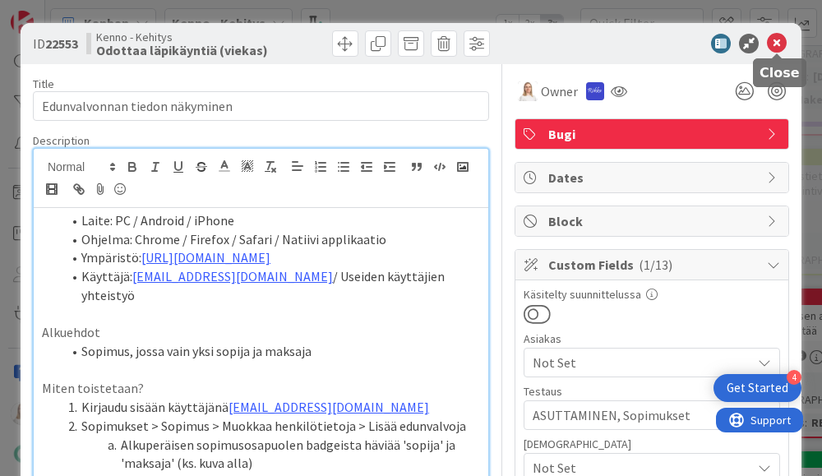
click at [776, 44] on icon at bounding box center [777, 44] width 20 height 20
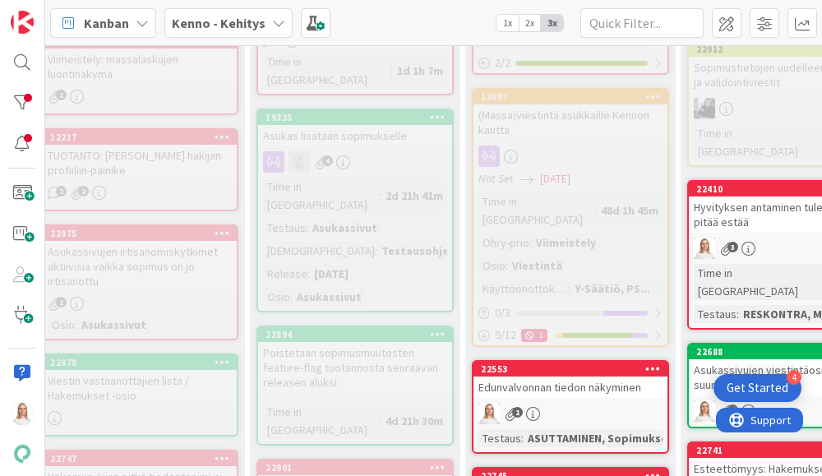
scroll to position [804, 75]
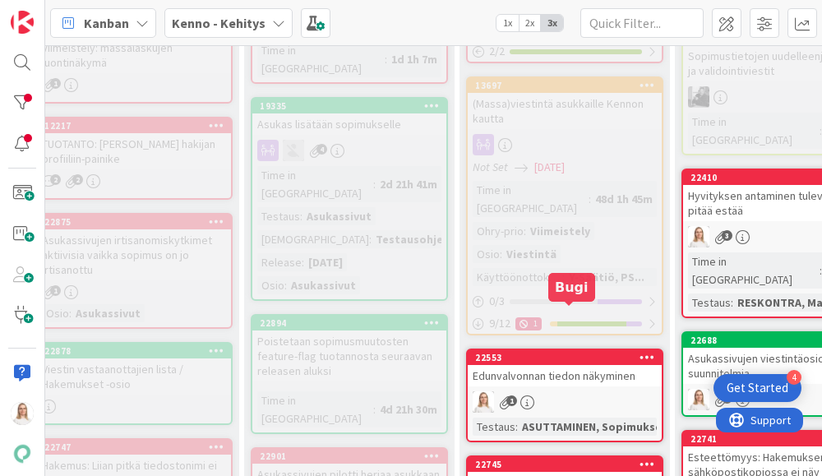
click at [555, 352] on div "22553" at bounding box center [568, 358] width 187 height 12
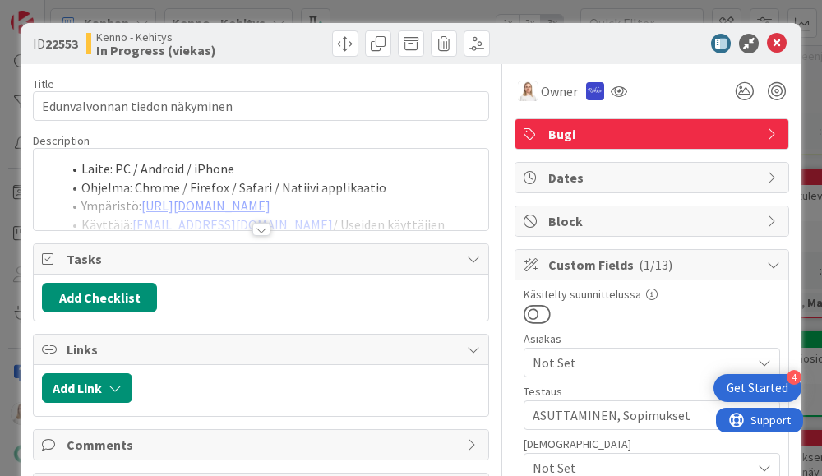
click at [259, 232] on div at bounding box center [261, 229] width 18 height 13
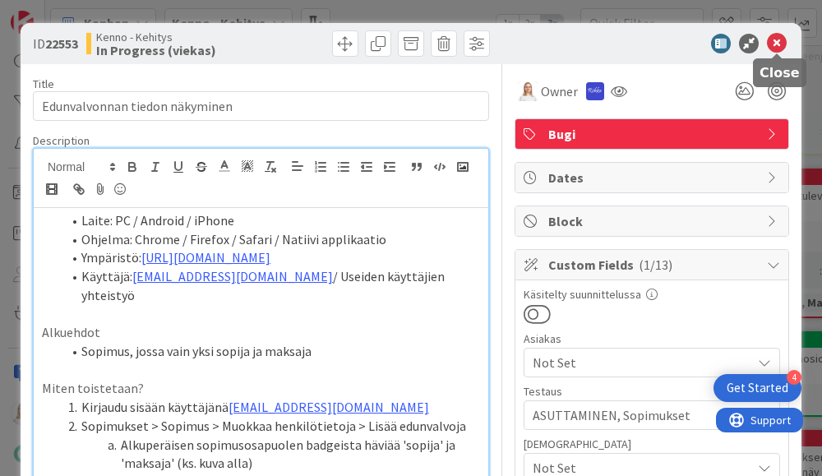
click at [776, 39] on icon at bounding box center [777, 44] width 20 height 20
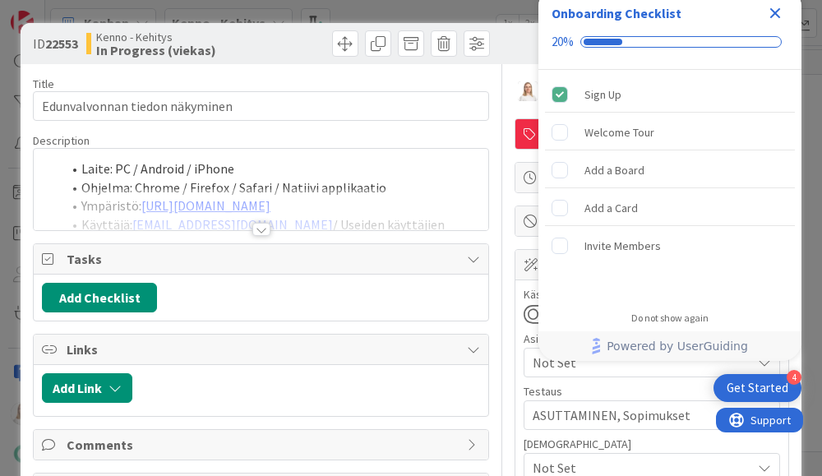
click at [772, 14] on icon "Close Checklist" at bounding box center [775, 13] width 11 height 11
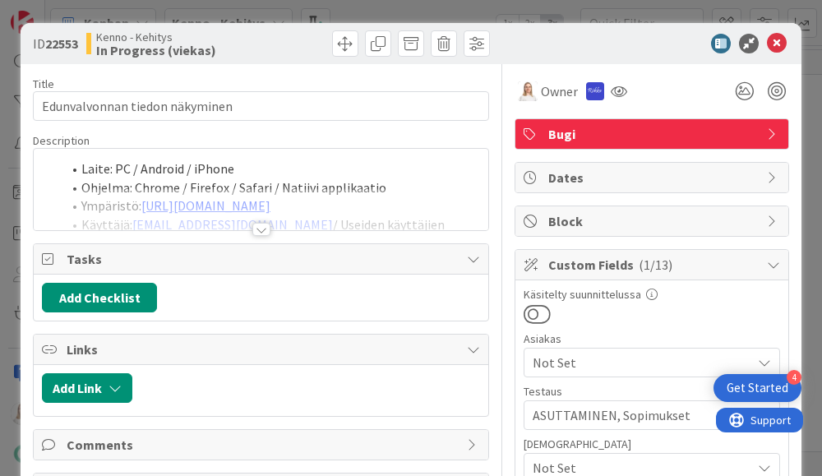
click at [261, 229] on div at bounding box center [261, 229] width 18 height 13
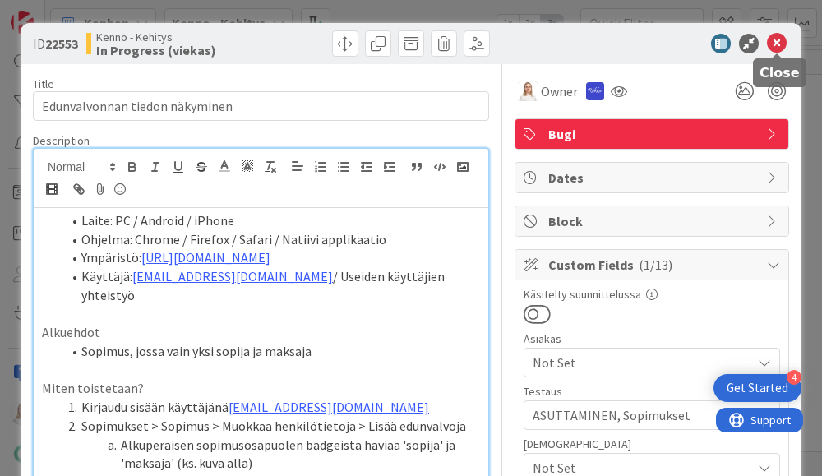
click at [776, 39] on icon at bounding box center [777, 44] width 20 height 20
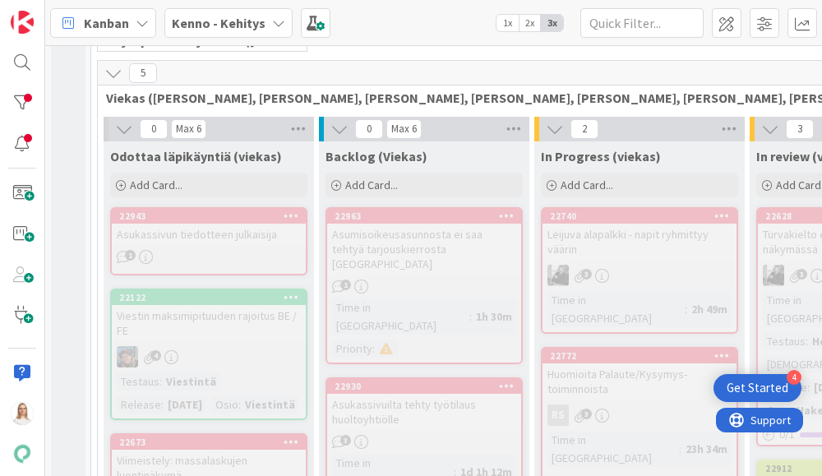
scroll to position [391, 0]
click at [412, 215] on div "22963" at bounding box center [427, 216] width 187 height 12
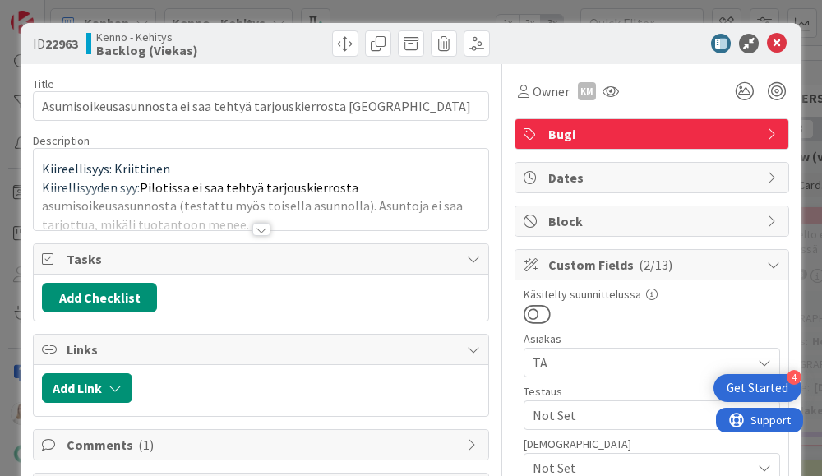
click at [264, 224] on div at bounding box center [261, 229] width 18 height 13
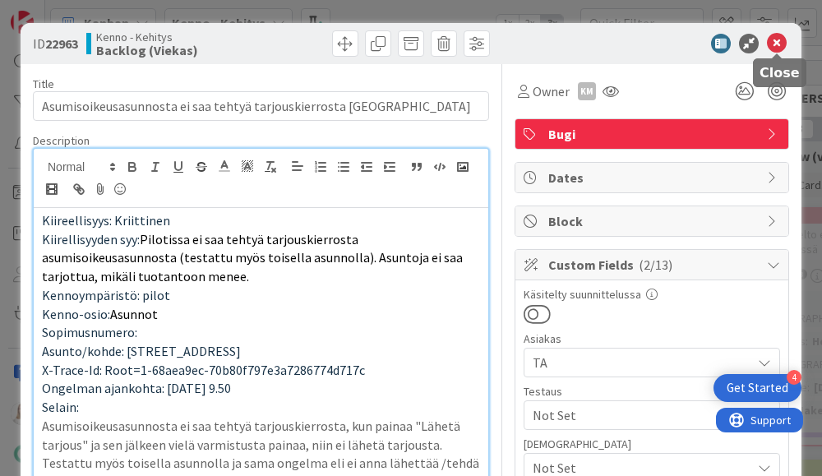
click at [777, 43] on icon at bounding box center [777, 44] width 20 height 20
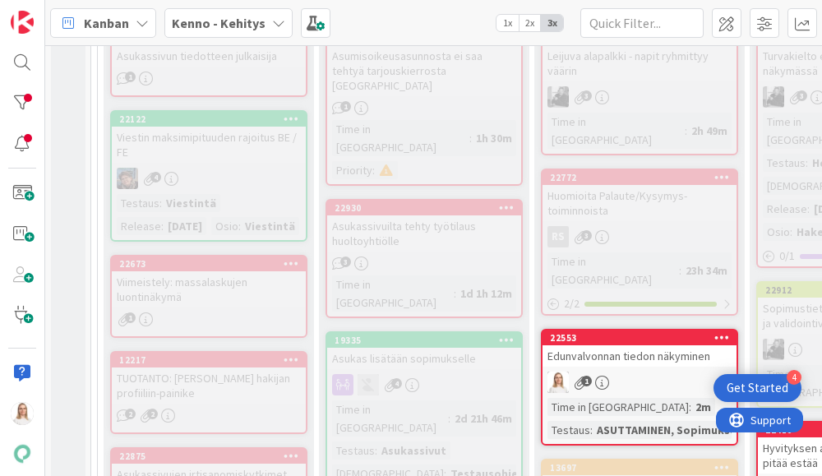
scroll to position [570, 0]
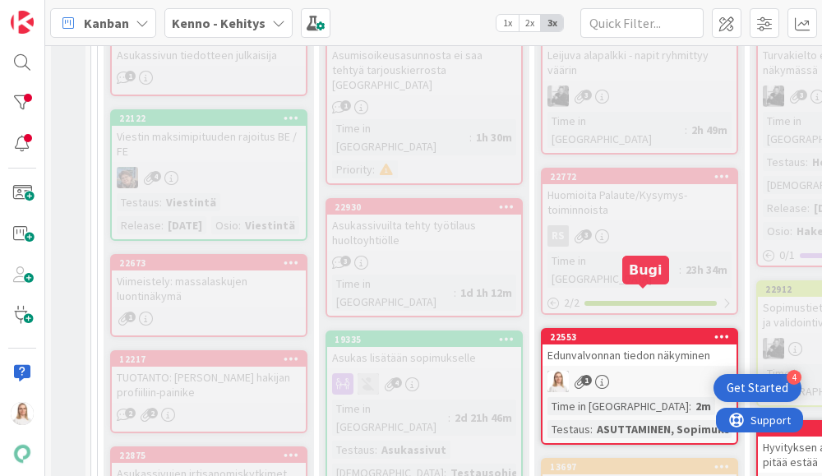
click at [624, 331] on div "22553" at bounding box center [643, 337] width 187 height 12
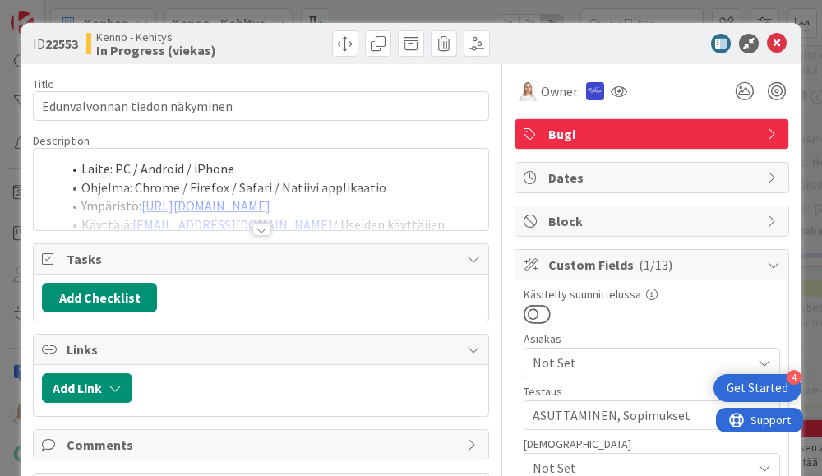
click at [264, 227] on div at bounding box center [261, 229] width 18 height 13
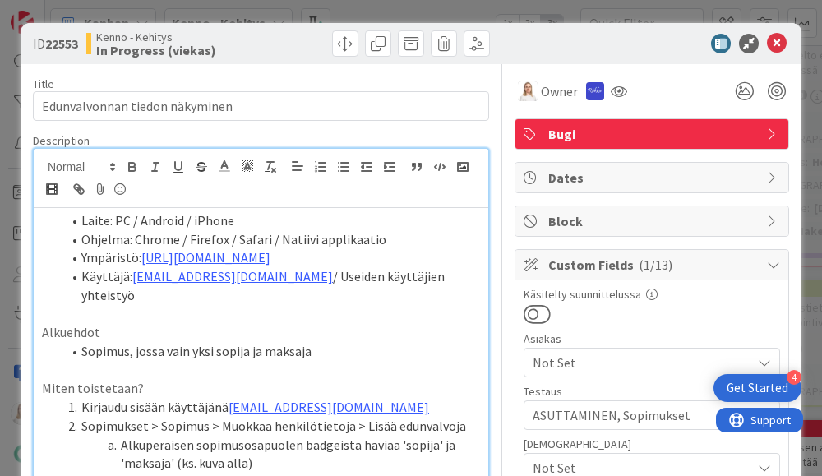
drag, startPoint x: 48, startPoint y: 44, endPoint x: 81, endPoint y: 45, distance: 33.7
click at [78, 45] on b "22553" at bounding box center [61, 43] width 33 height 16
copy span "22553"
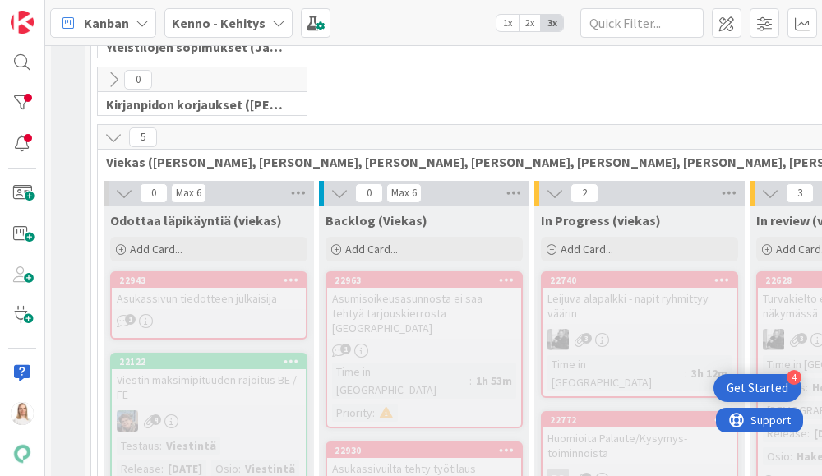
scroll to position [329, 0]
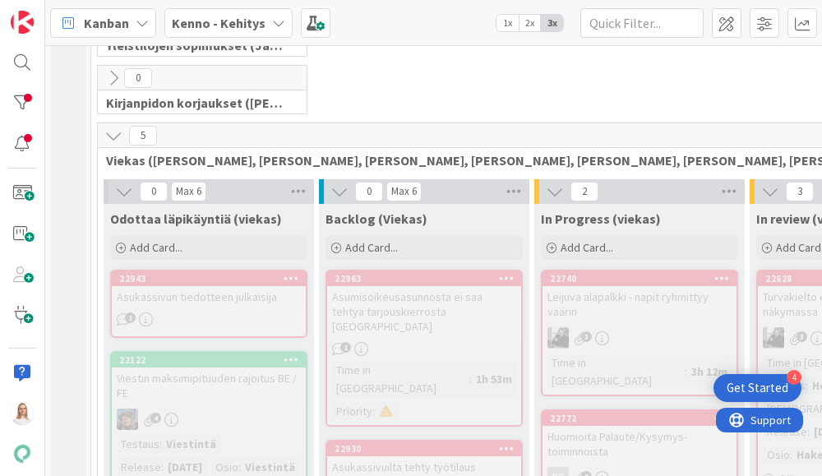
click at [476, 118] on div "0 Kirjanpidon korjaukset ([PERSON_NAME], JaakkoHä)" at bounding box center [746, 94] width 1305 height 58
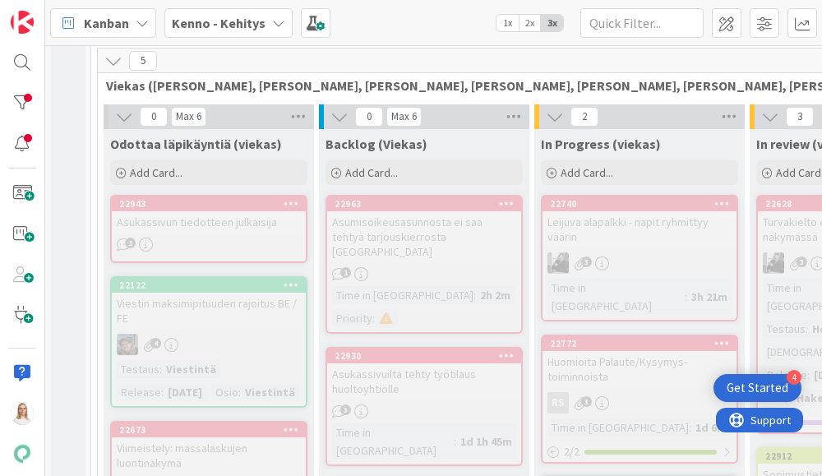
scroll to position [404, 0]
click at [422, 203] on div "22963" at bounding box center [427, 203] width 187 height 12
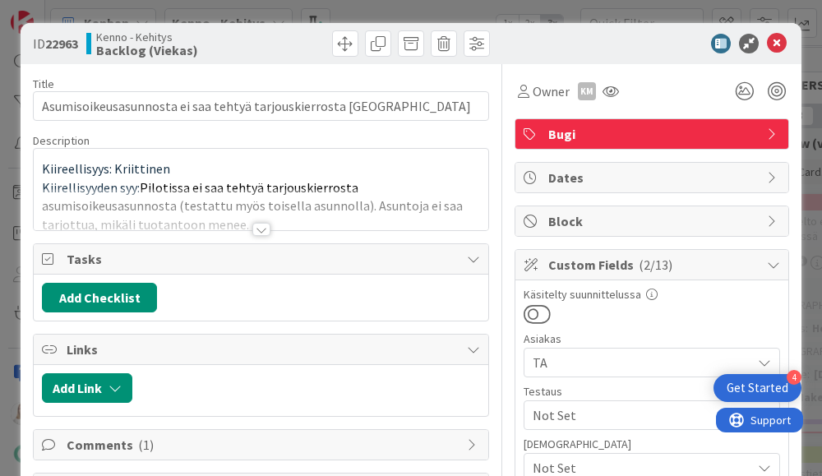
click at [258, 223] on div at bounding box center [261, 229] width 18 height 13
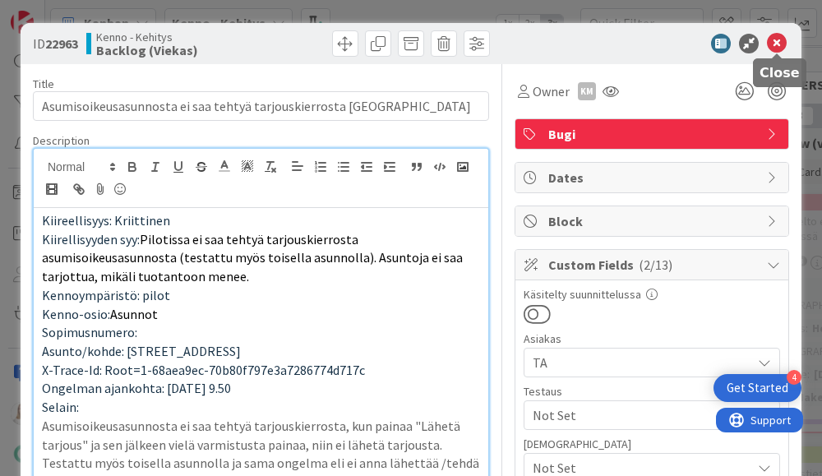
click at [773, 42] on icon at bounding box center [777, 44] width 20 height 20
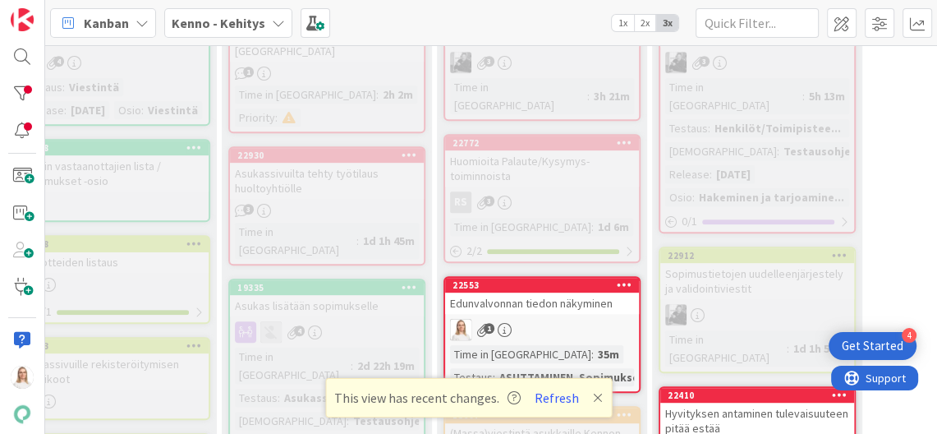
scroll to position [477, 312]
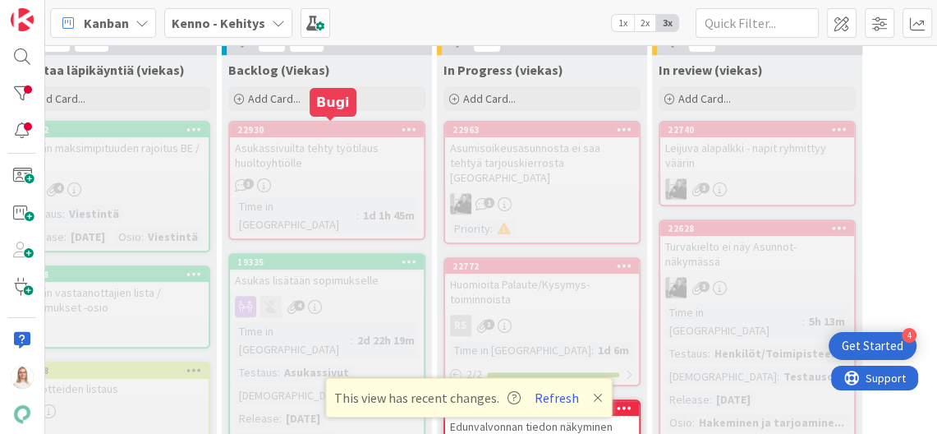
click at [343, 127] on div "22930" at bounding box center [330, 130] width 187 height 12
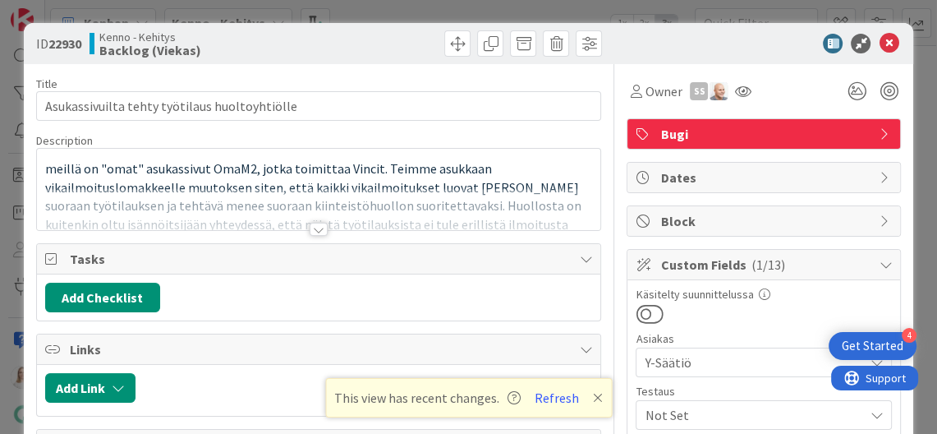
click at [320, 229] on div at bounding box center [319, 229] width 18 height 13
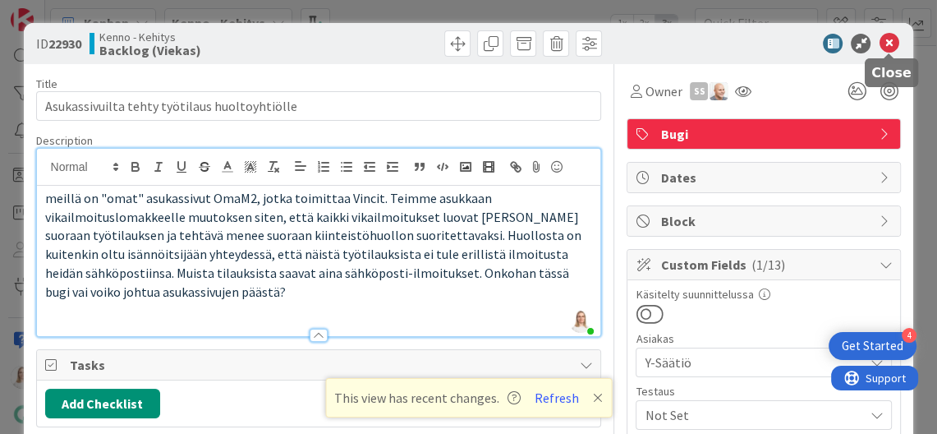
click at [821, 44] on icon at bounding box center [889, 44] width 20 height 20
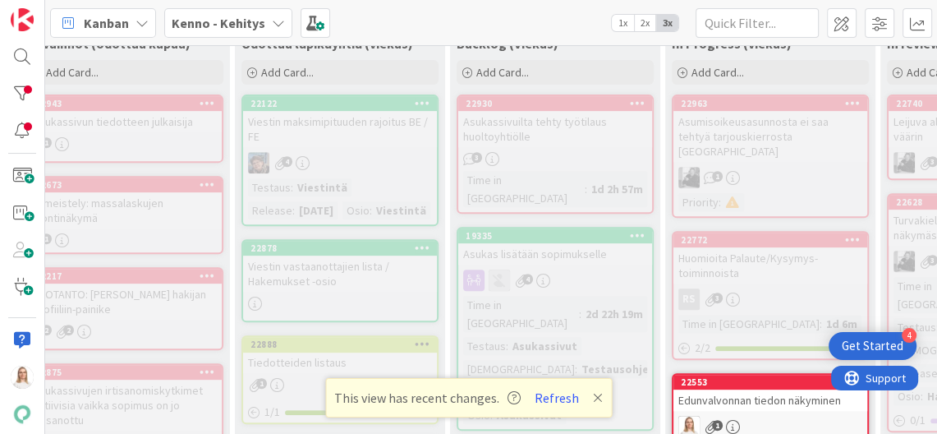
scroll to position [502, 84]
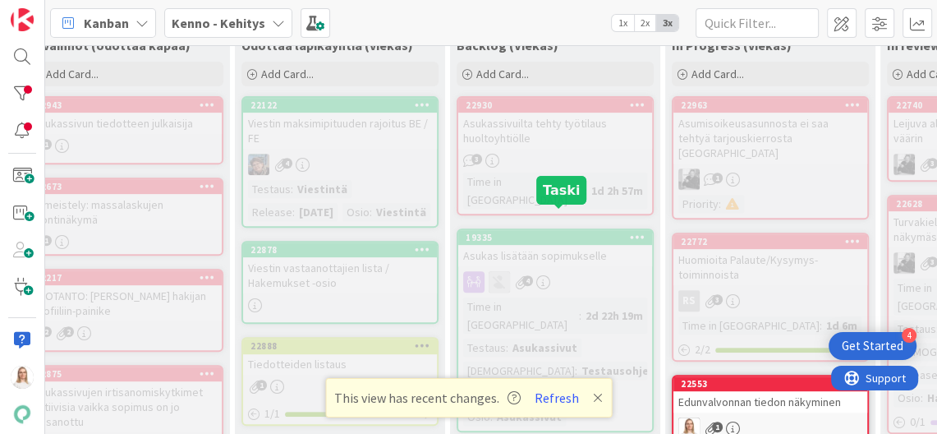
click at [552, 232] on div "19335" at bounding box center [559, 238] width 187 height 12
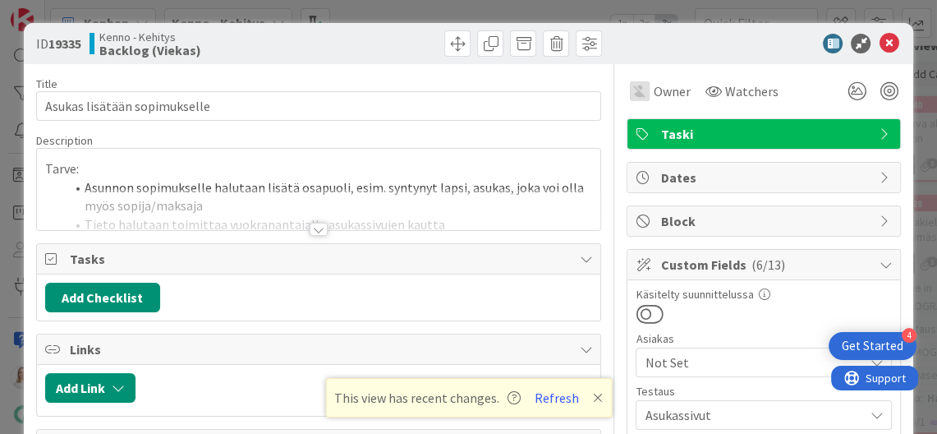
click at [322, 223] on div at bounding box center [319, 229] width 18 height 13
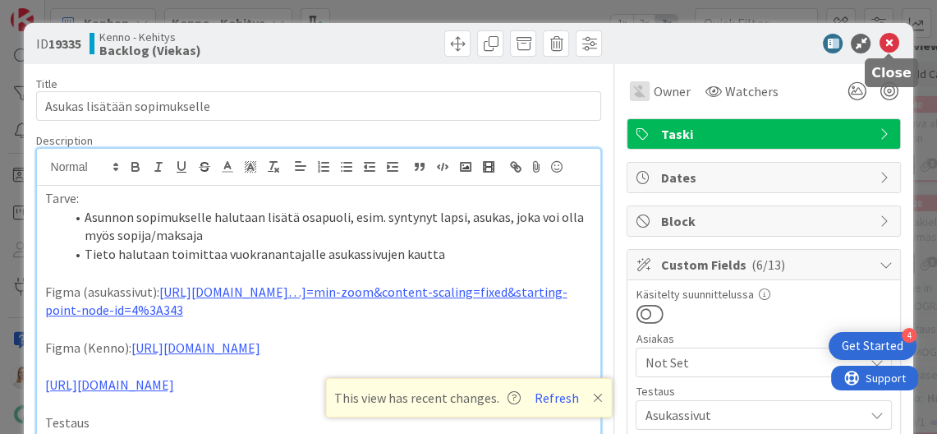
click at [821, 39] on icon at bounding box center [889, 44] width 20 height 20
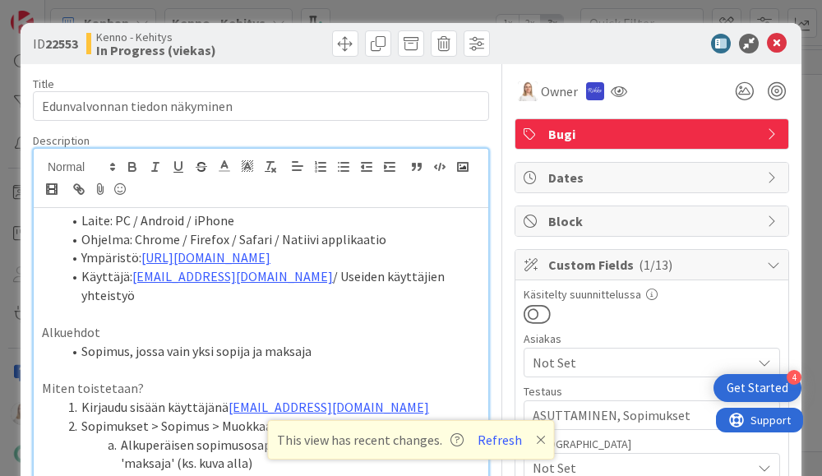
scroll to position [570, 0]
click at [536, 435] on icon at bounding box center [541, 439] width 10 height 13
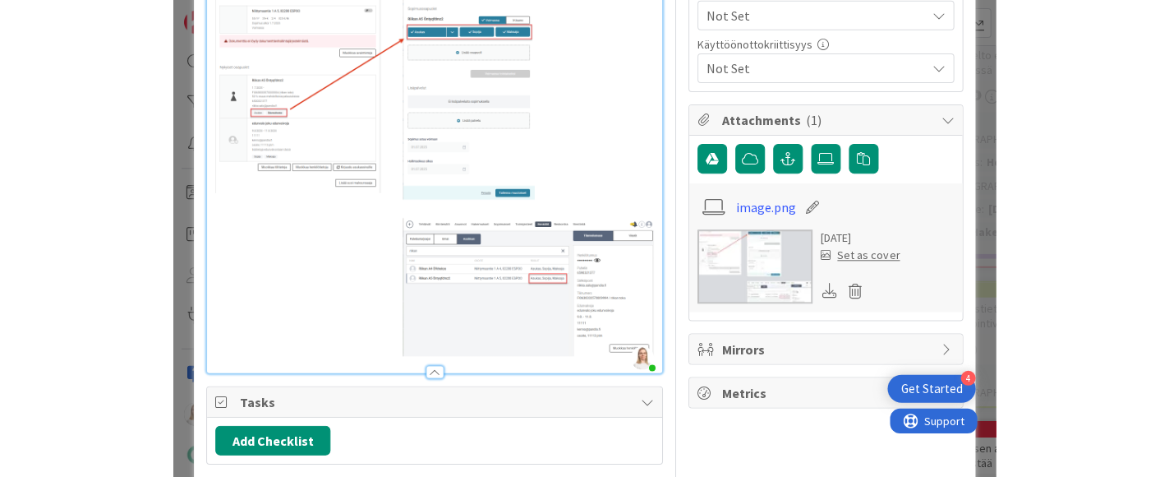
scroll to position [841, 0]
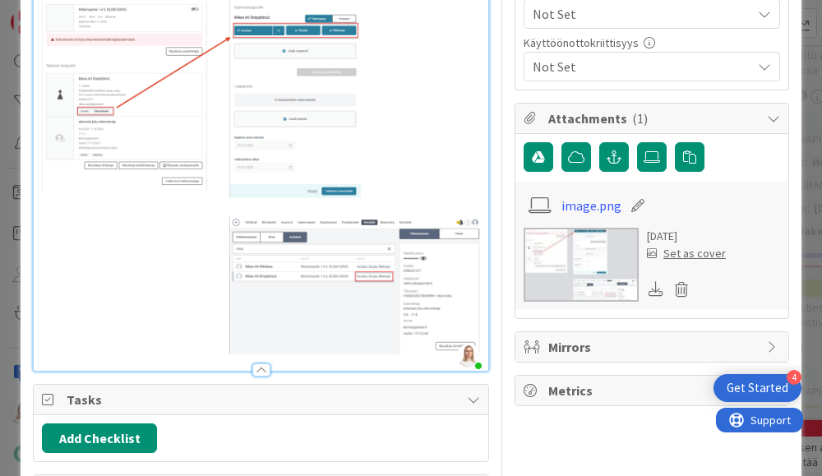
click at [570, 253] on img at bounding box center [580, 265] width 115 height 74
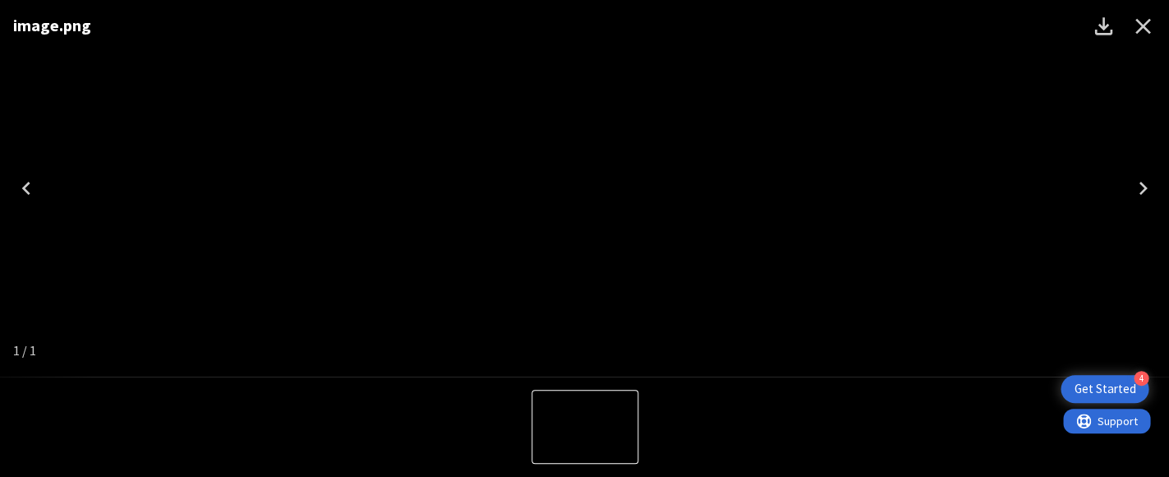
click at [821, 30] on icon "Close" at bounding box center [1143, 27] width 16 height 16
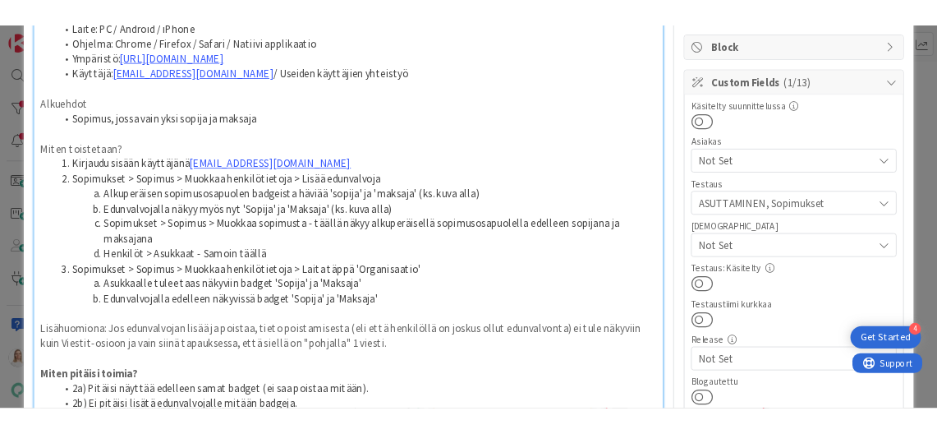
scroll to position [228, 0]
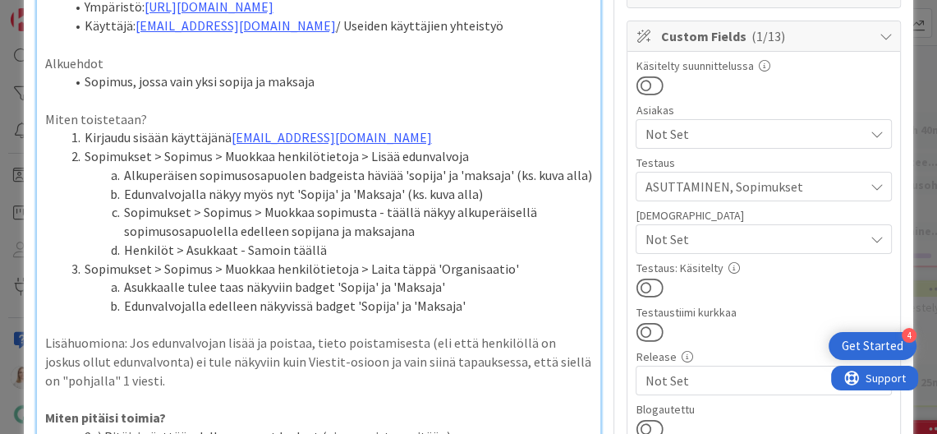
click at [401, 110] on p "Miten toistetaan?" at bounding box center [319, 119] width 548 height 19
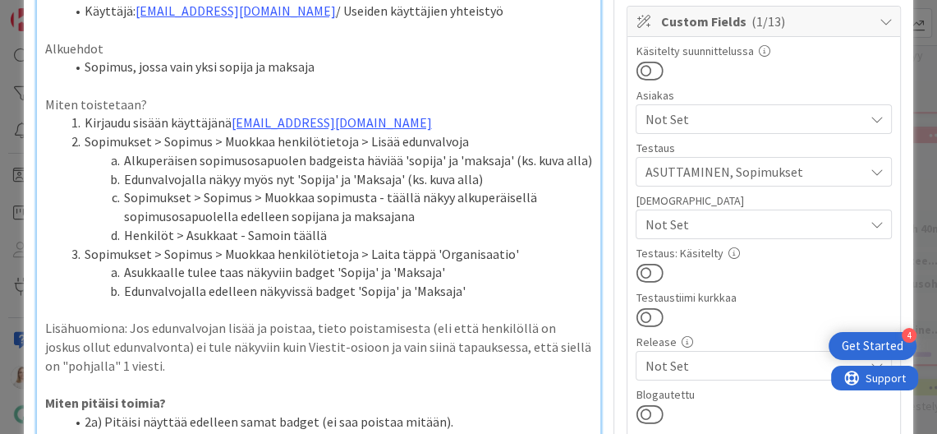
scroll to position [352, 0]
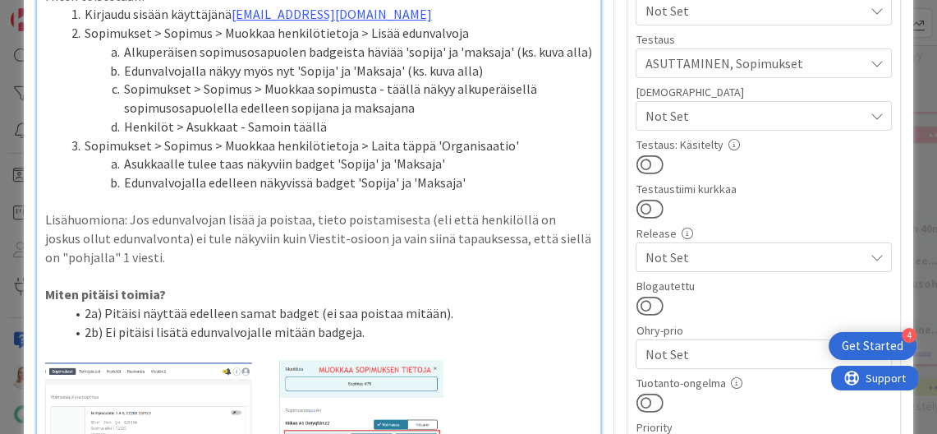
click at [202, 256] on p "Lisähuomiona: Jos edunvalvojan lisää ja poistaa, tieto poistamisesta (eli että …" at bounding box center [319, 238] width 548 height 56
click at [365, 253] on p "Lisähuomiona: Jos edunvalvojan lisää ja poistaa, tieto poistamisesta (eli että …" at bounding box center [319, 238] width 548 height 56
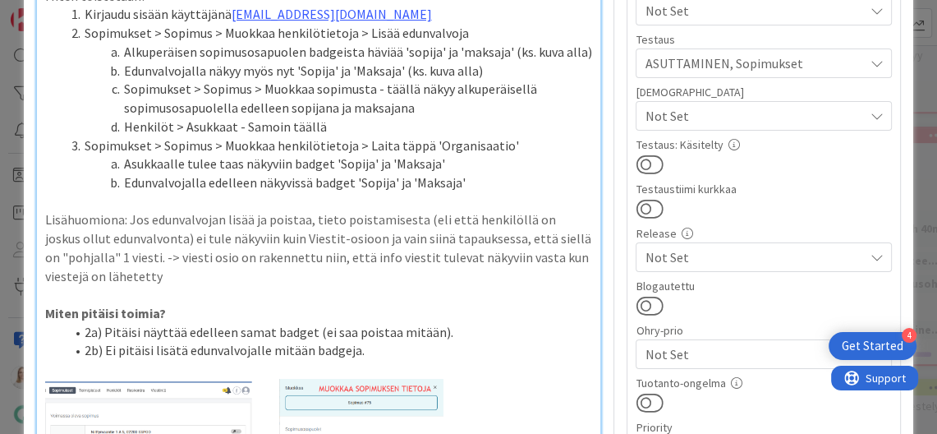
click at [191, 254] on p "Lisähuomiona: Jos edunvalvojan lisää ja poistaa, tieto poistamisesta (eli että …" at bounding box center [319, 247] width 548 height 75
click at [375, 253] on p "Lisähuomiona: Jos edunvalvojan lisää ja poistaa, tieto poistamisesta (eli että …" at bounding box center [319, 247] width 548 height 75
click at [233, 250] on p "Lisähuomiona: Jos edunvalvojan lisää ja poistaa, tieto poistamisesta (eli että …" at bounding box center [319, 247] width 548 height 75
click at [480, 251] on p "Lisähuomiona: Jos edunvalvojan lisää ja poistaa, tieto poistamisesta (eli että …" at bounding box center [319, 247] width 548 height 75
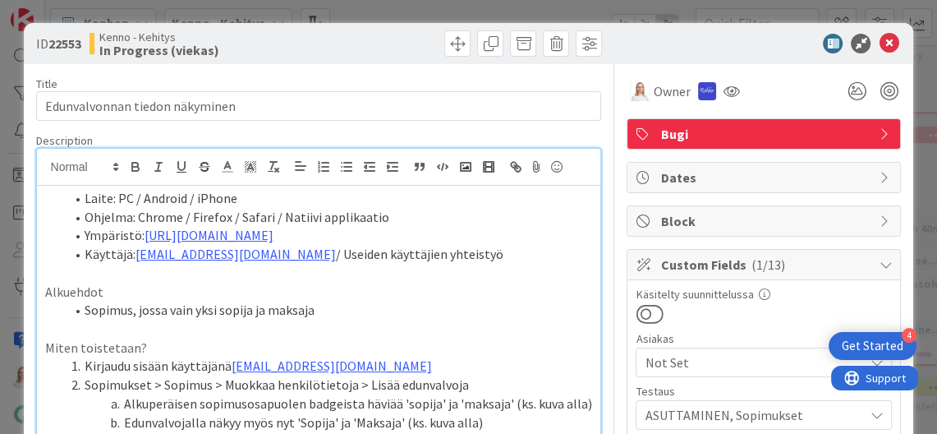
scroll to position [0, 0]
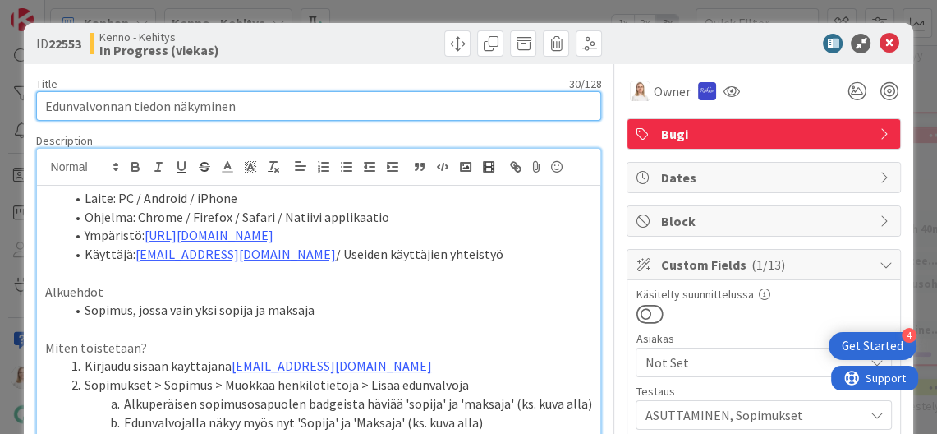
drag, startPoint x: 43, startPoint y: 105, endPoint x: 292, endPoint y: 108, distance: 249.8
click at [292, 108] on input "Edunvalvonnan tiedon näkyminen" at bounding box center [319, 106] width 566 height 30
